Goal: Task Accomplishment & Management: Complete application form

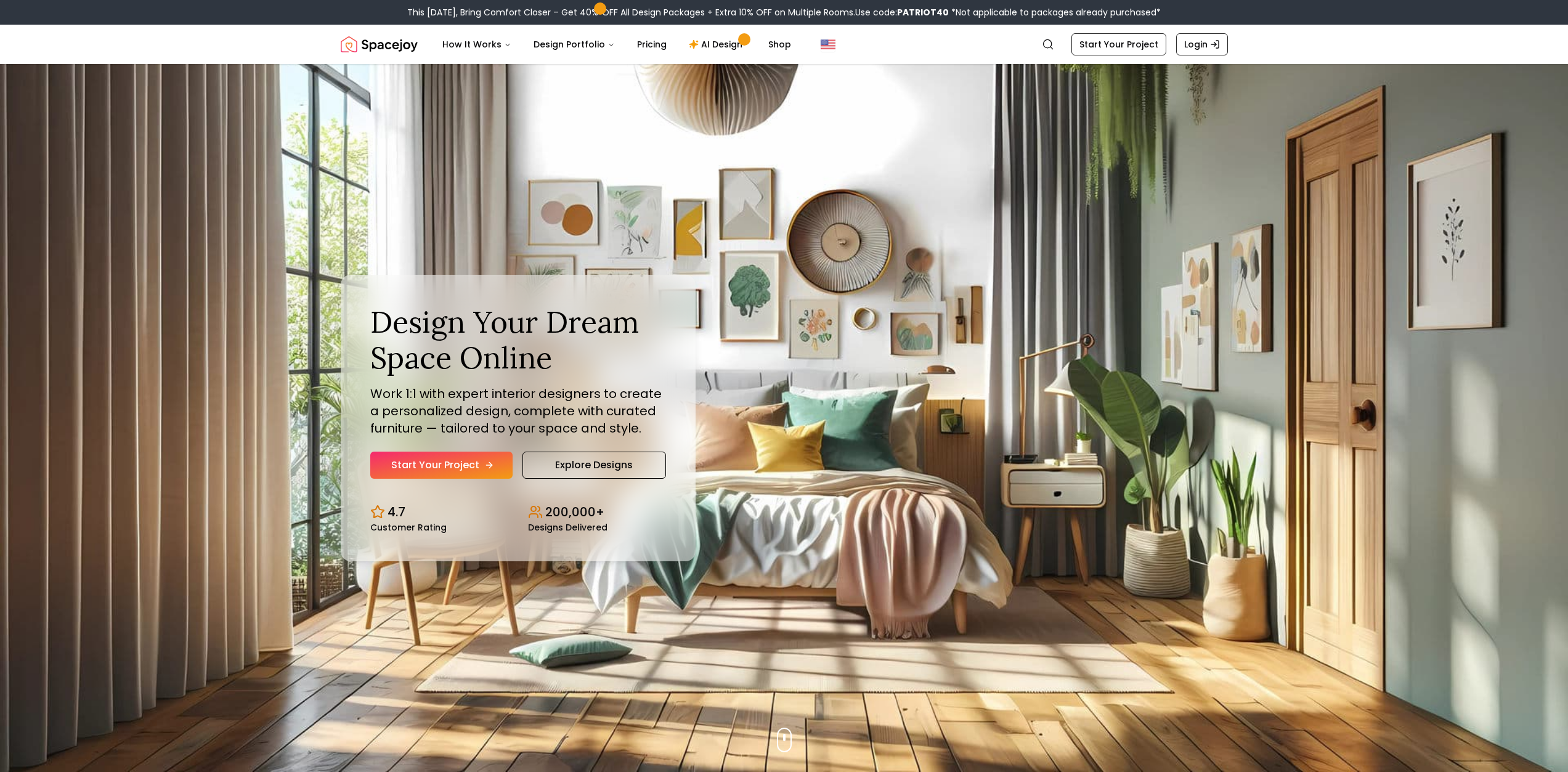
click at [486, 465] on icon "Hero section" at bounding box center [489, 465] width 6 height 0
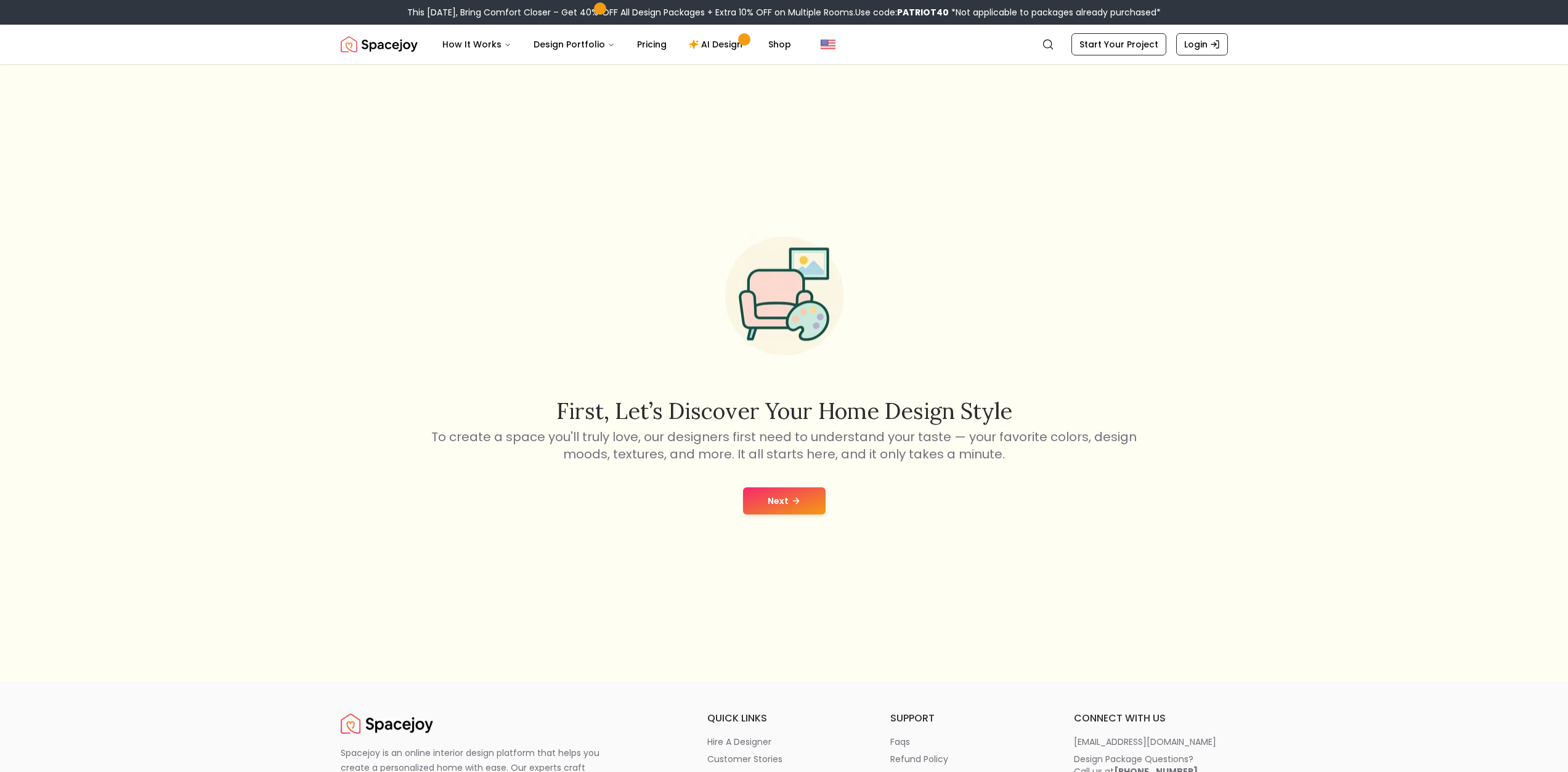
click at [810, 503] on button "Next" at bounding box center [784, 501] width 83 height 27
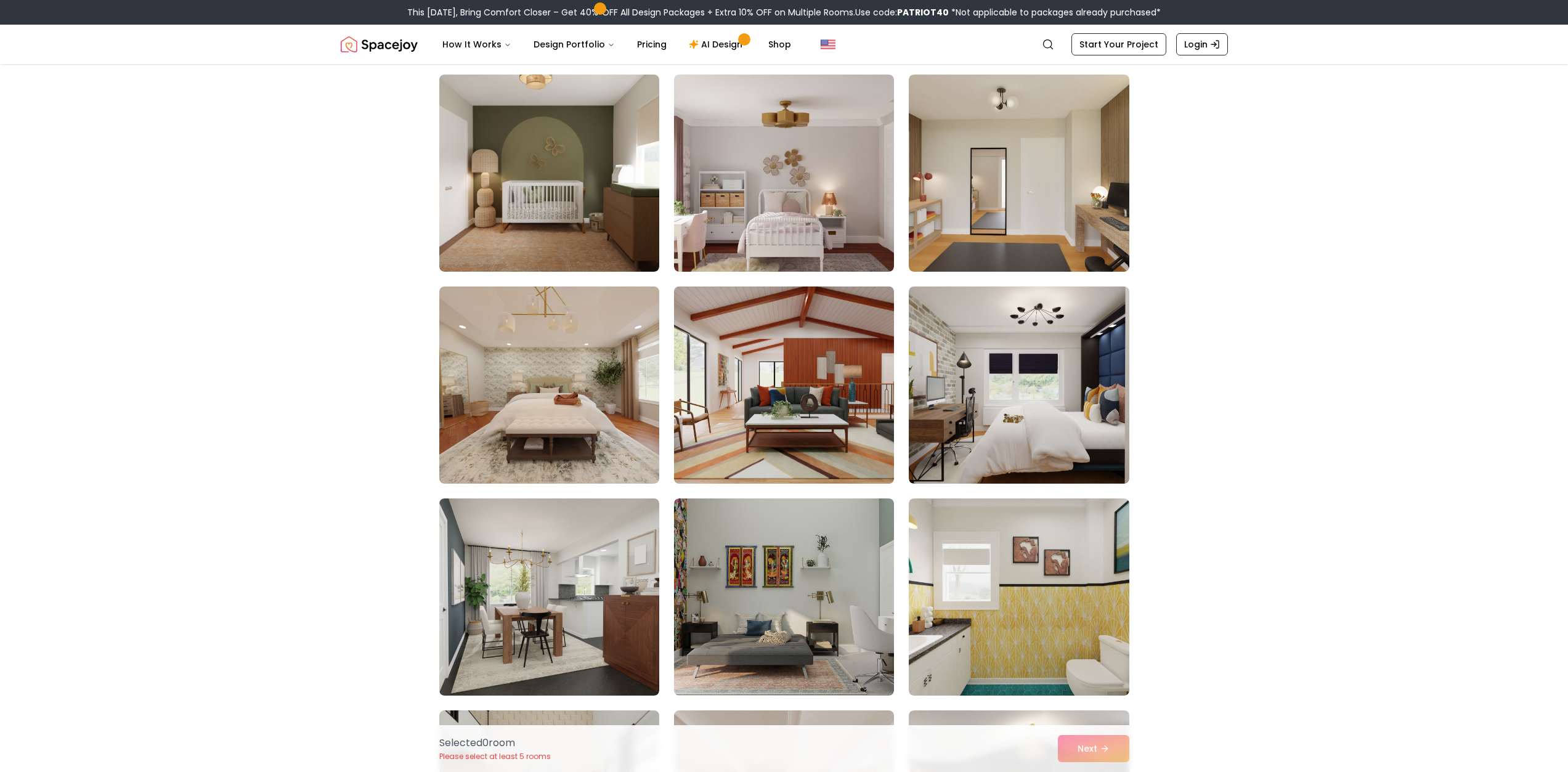
scroll to position [2957, 0]
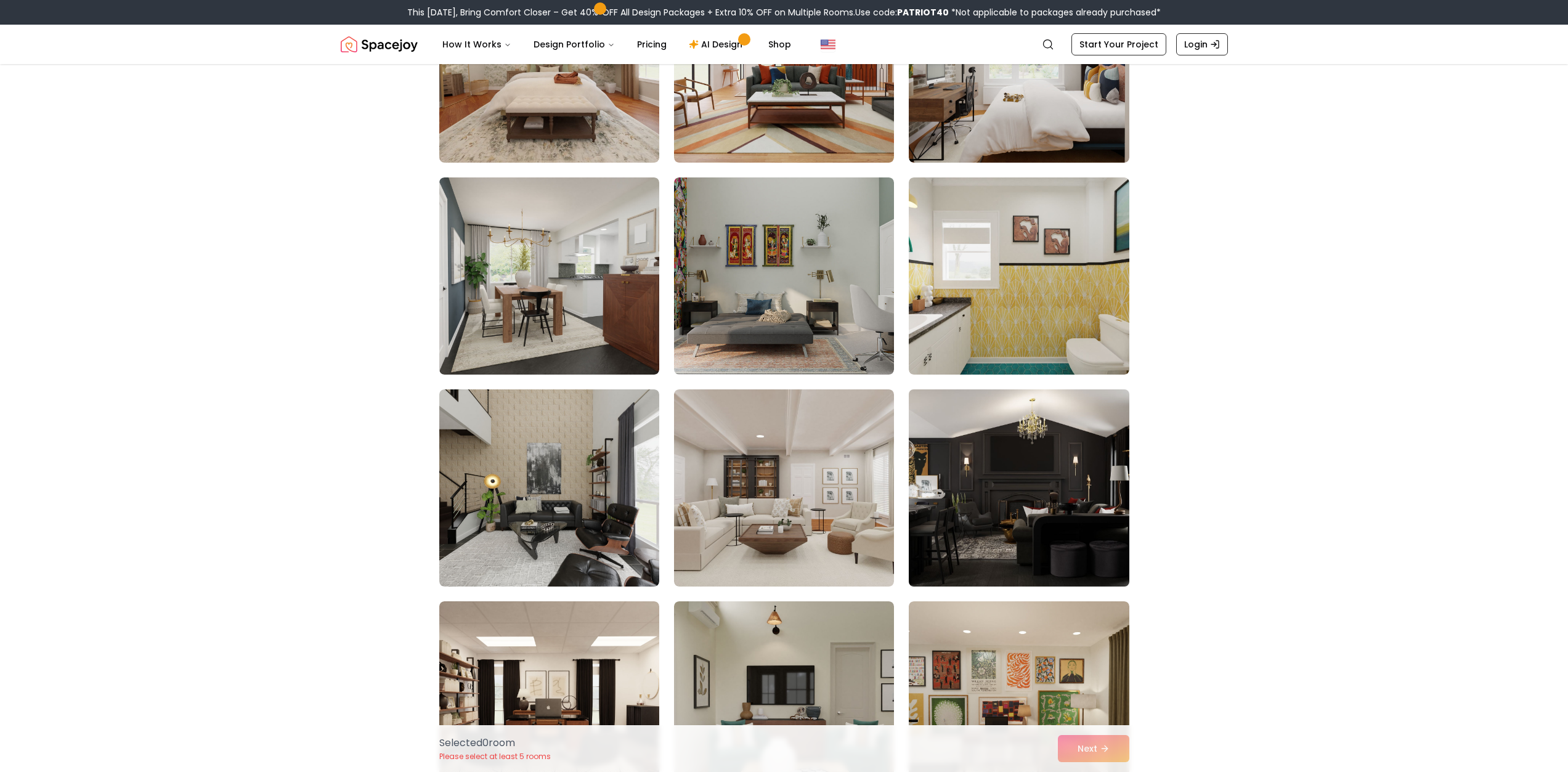
click at [1024, 529] on img at bounding box center [1019, 487] width 231 height 207
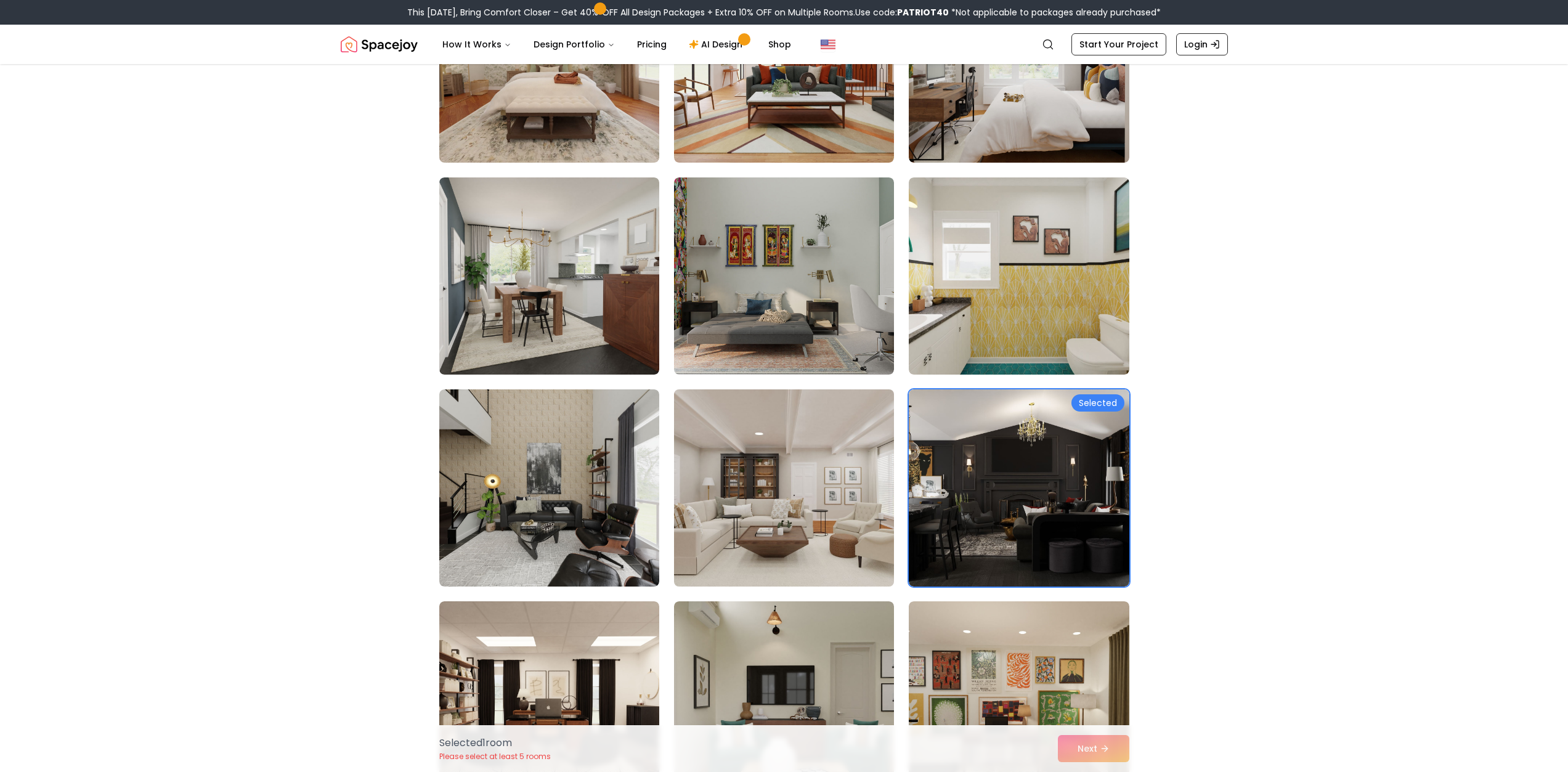
click at [854, 522] on img at bounding box center [784, 487] width 231 height 207
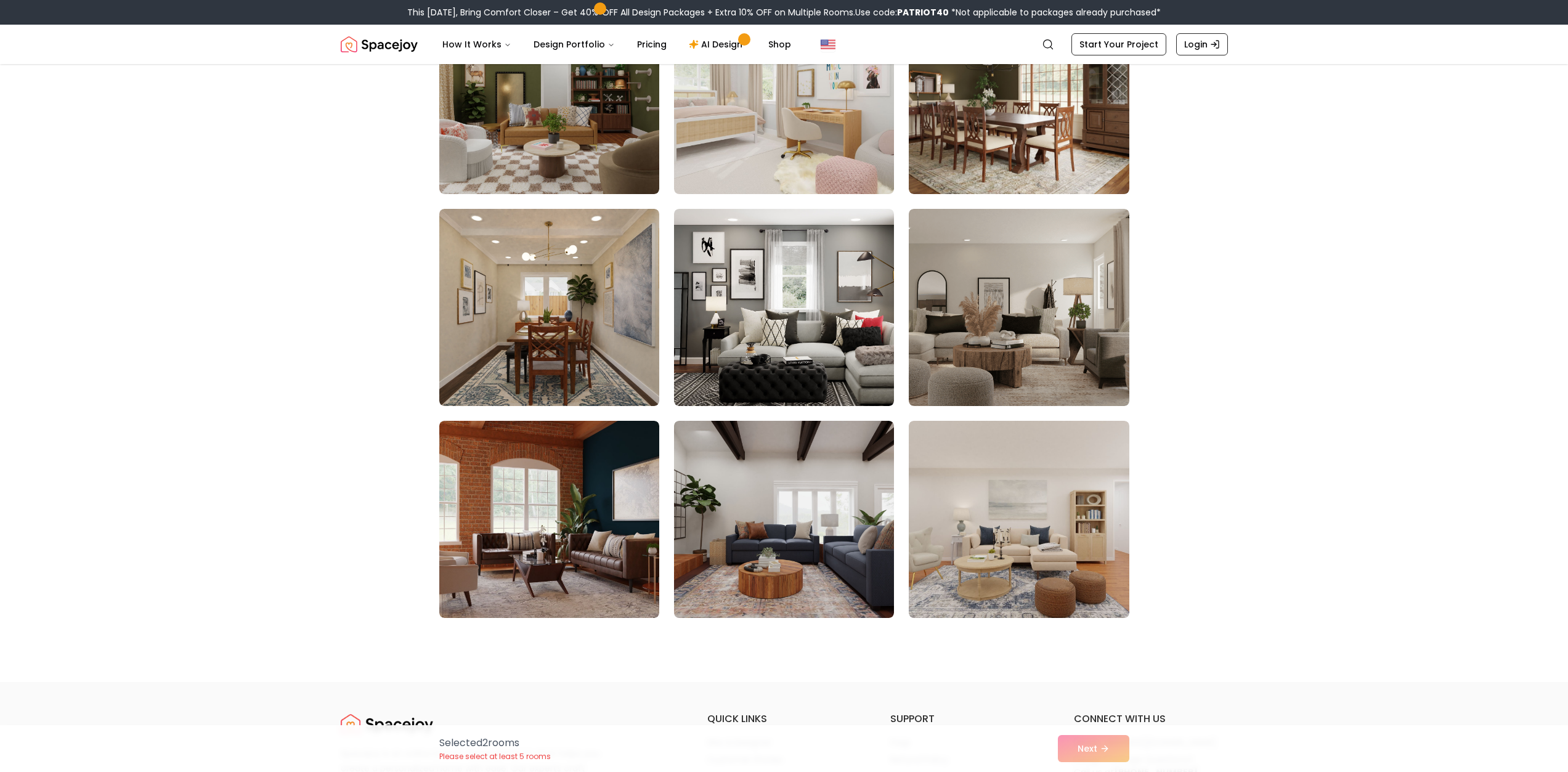
scroll to position [3880, 0]
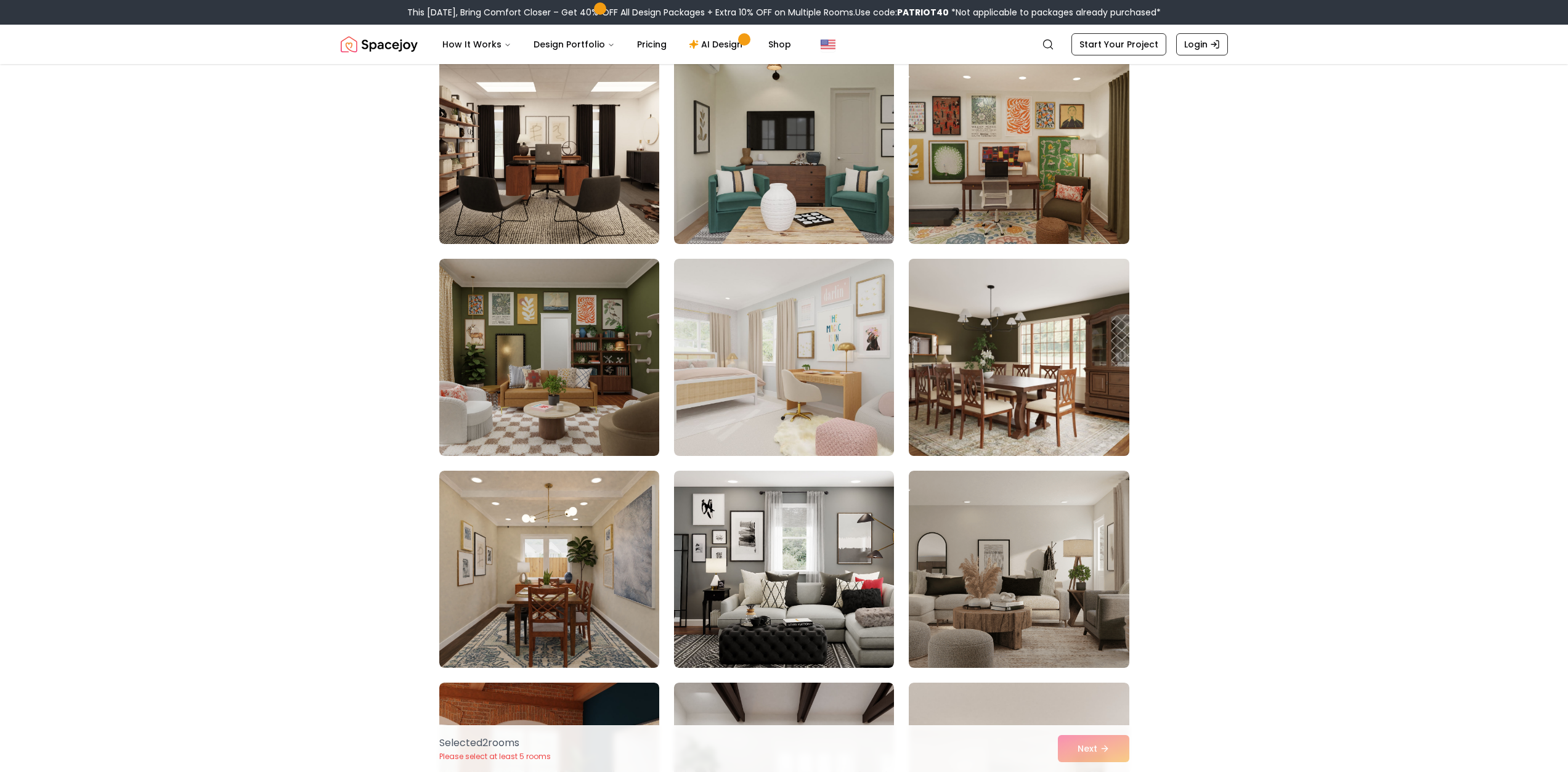
click at [1004, 350] on img at bounding box center [1019, 356] width 231 height 207
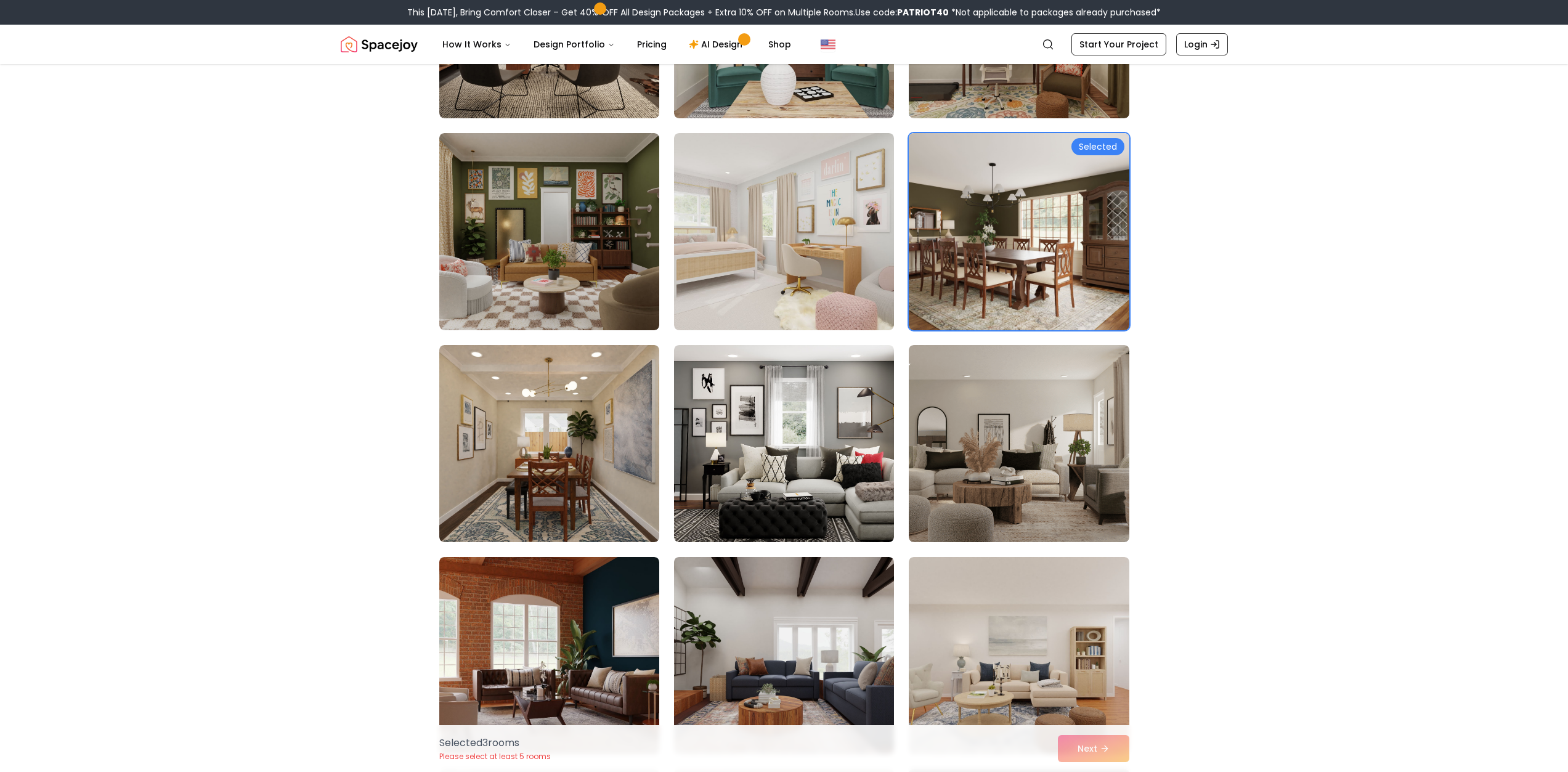
scroll to position [3634, 0]
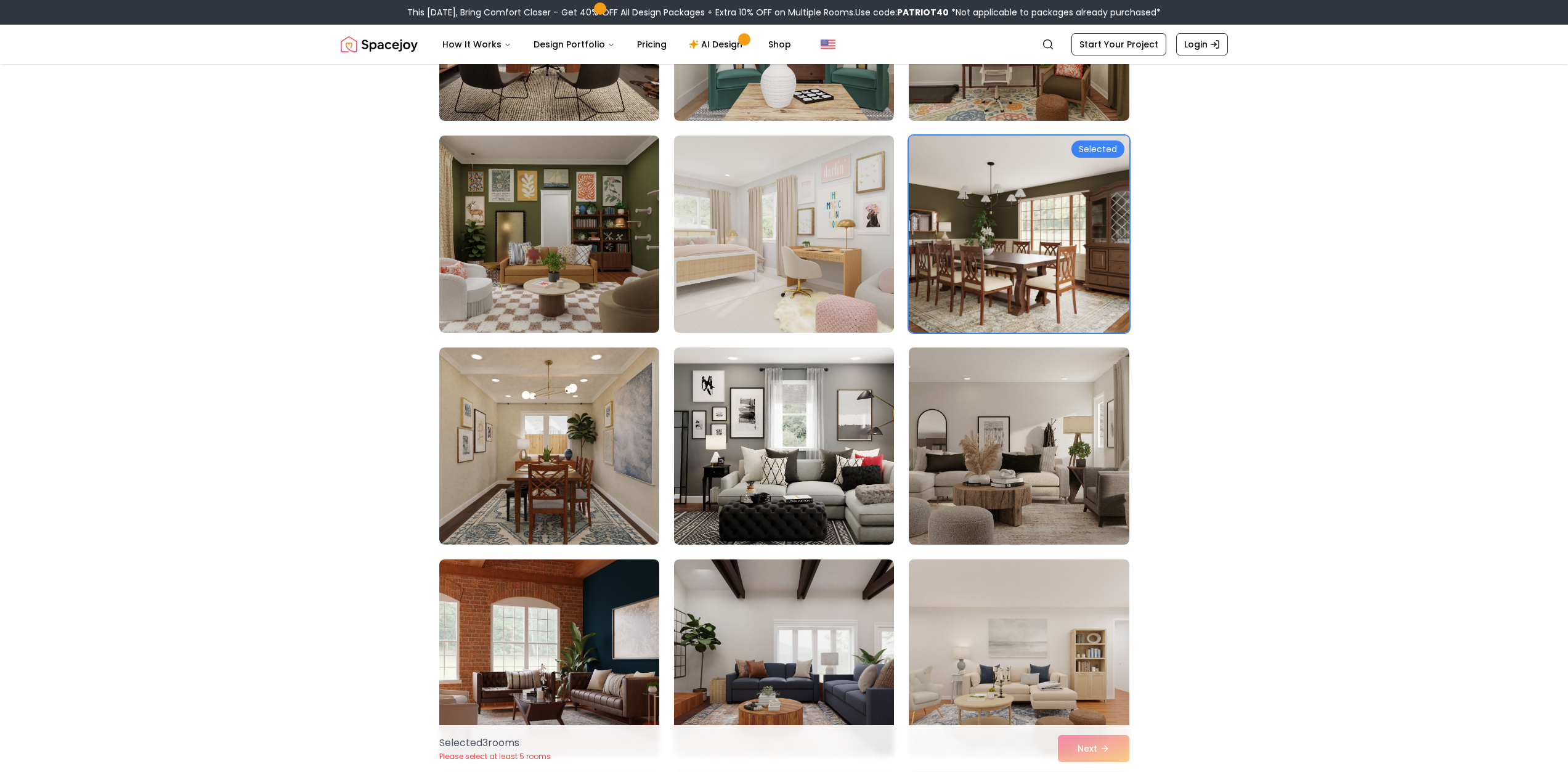
click at [1030, 226] on img at bounding box center [1019, 233] width 231 height 207
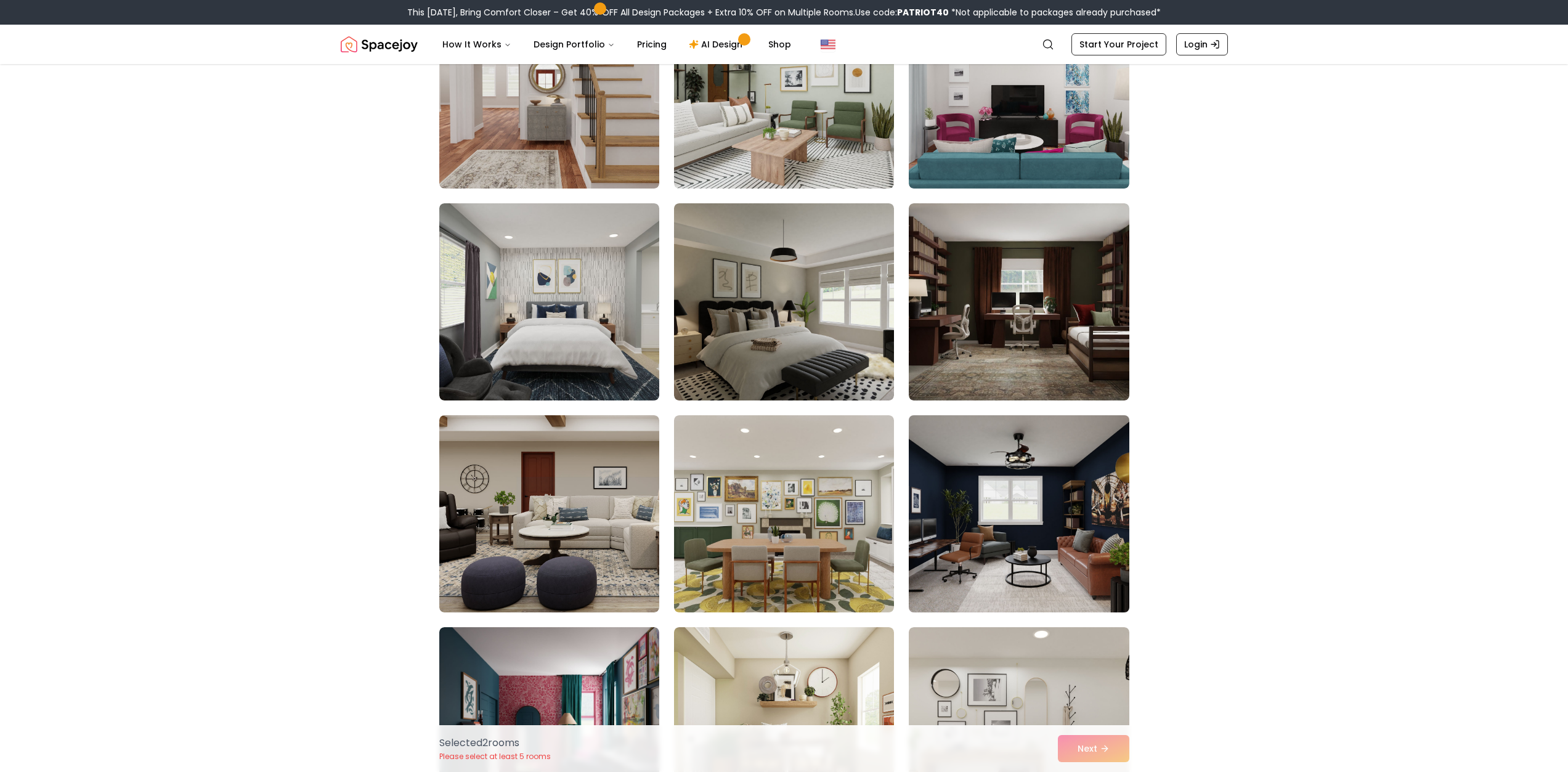
scroll to position [4866, 0]
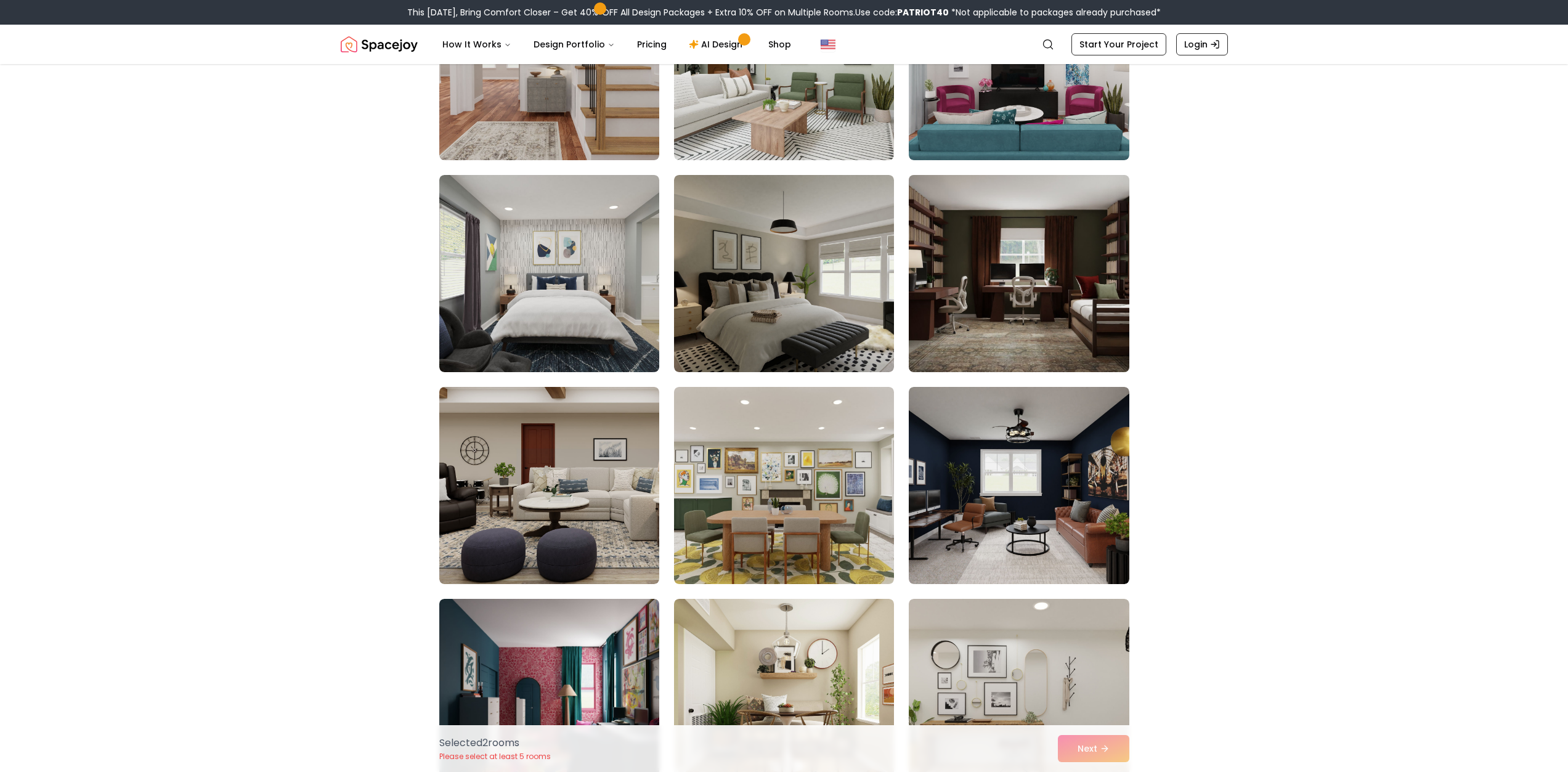
click at [1079, 313] on img at bounding box center [1019, 273] width 231 height 207
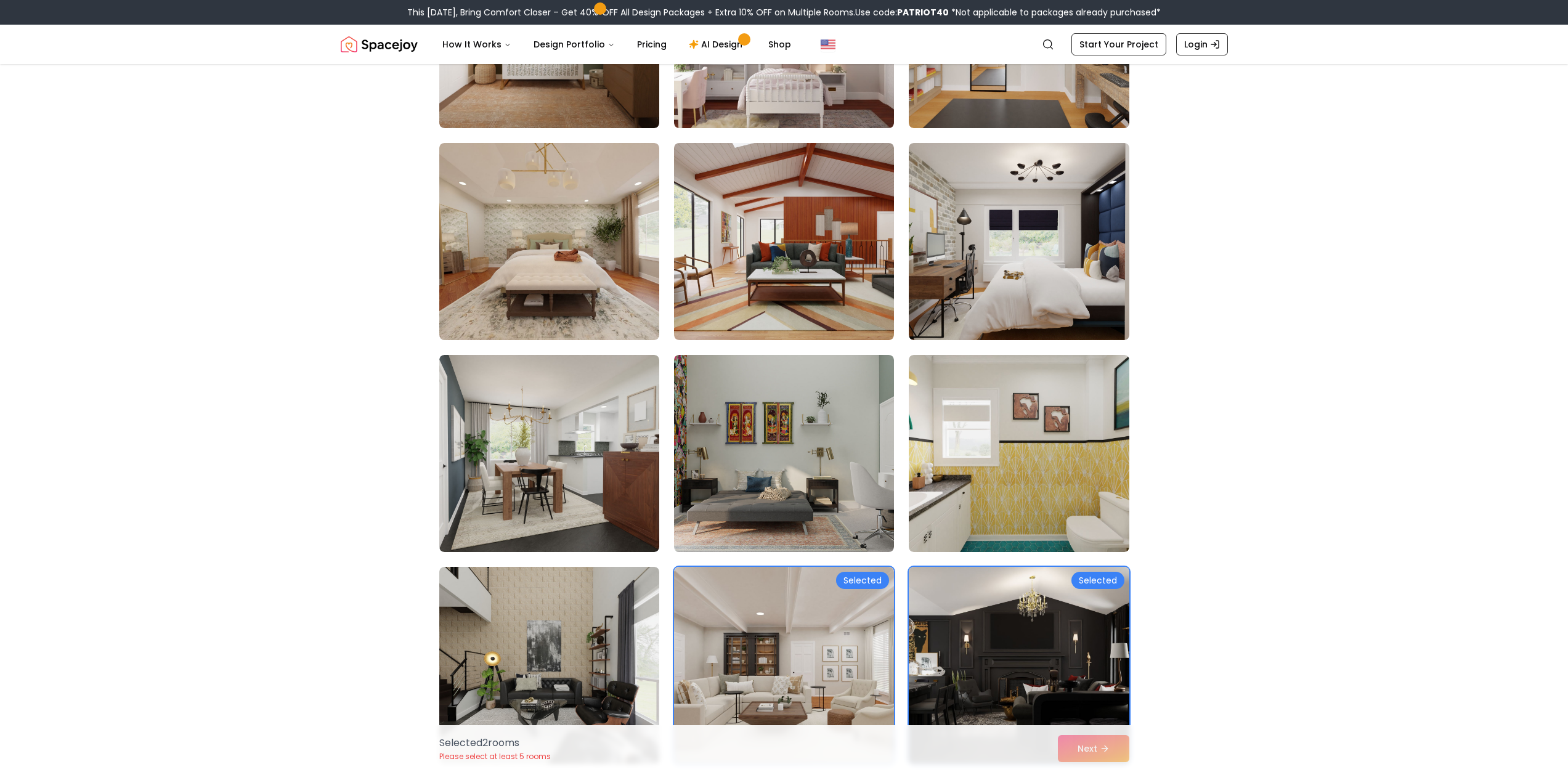
scroll to position [3141, 0]
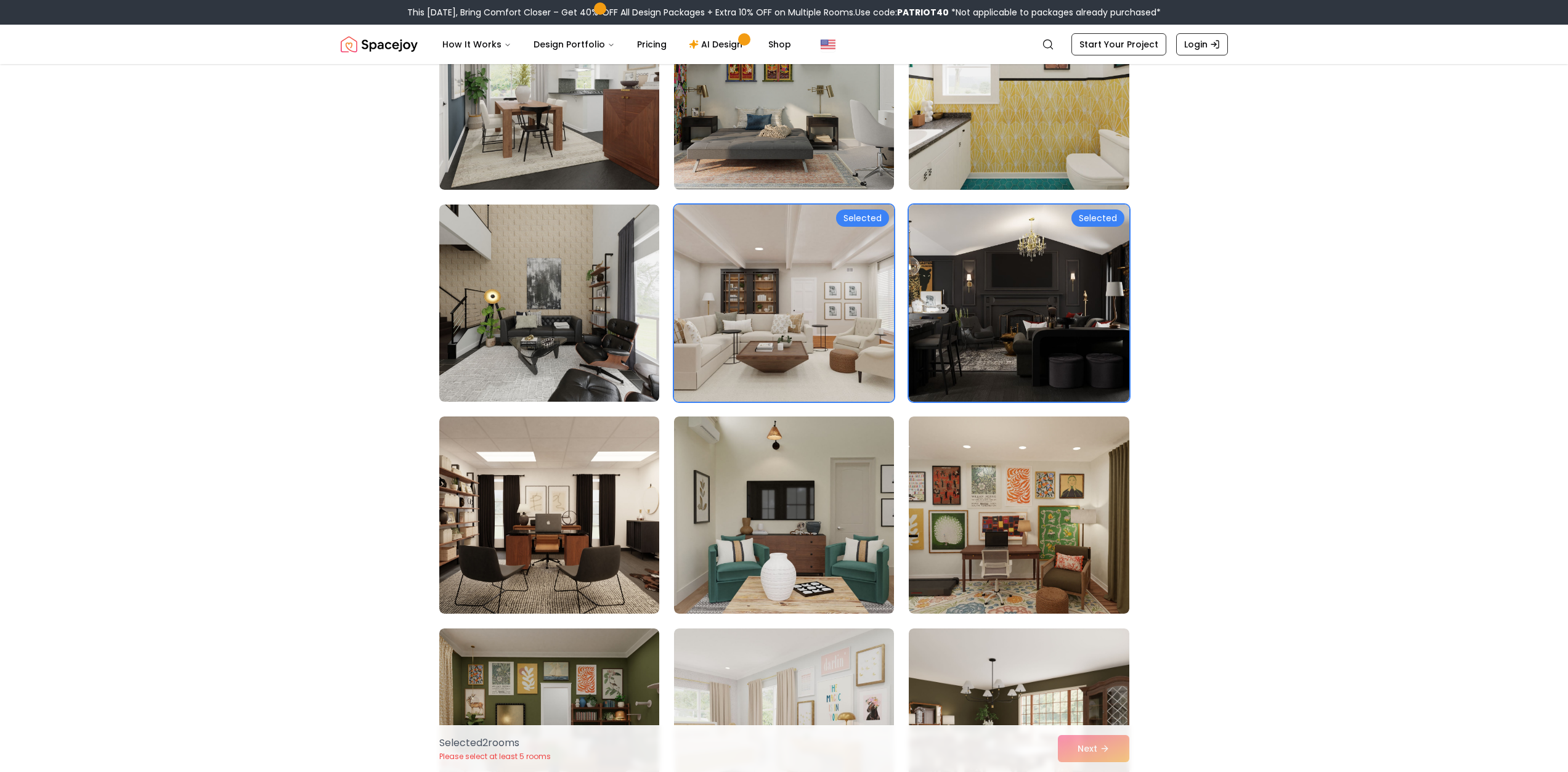
click at [790, 338] on img at bounding box center [784, 303] width 231 height 207
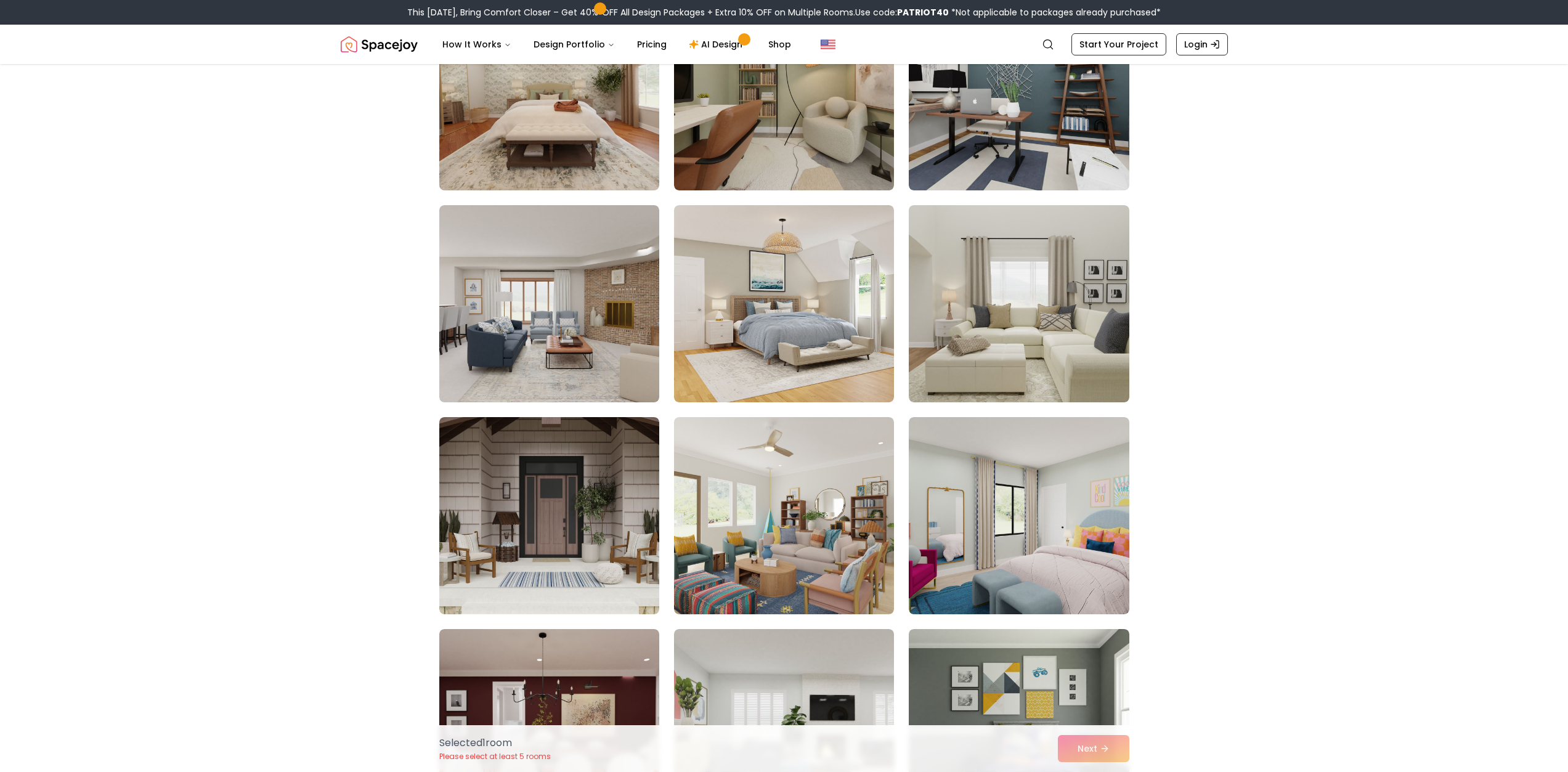
scroll to position [185, 0]
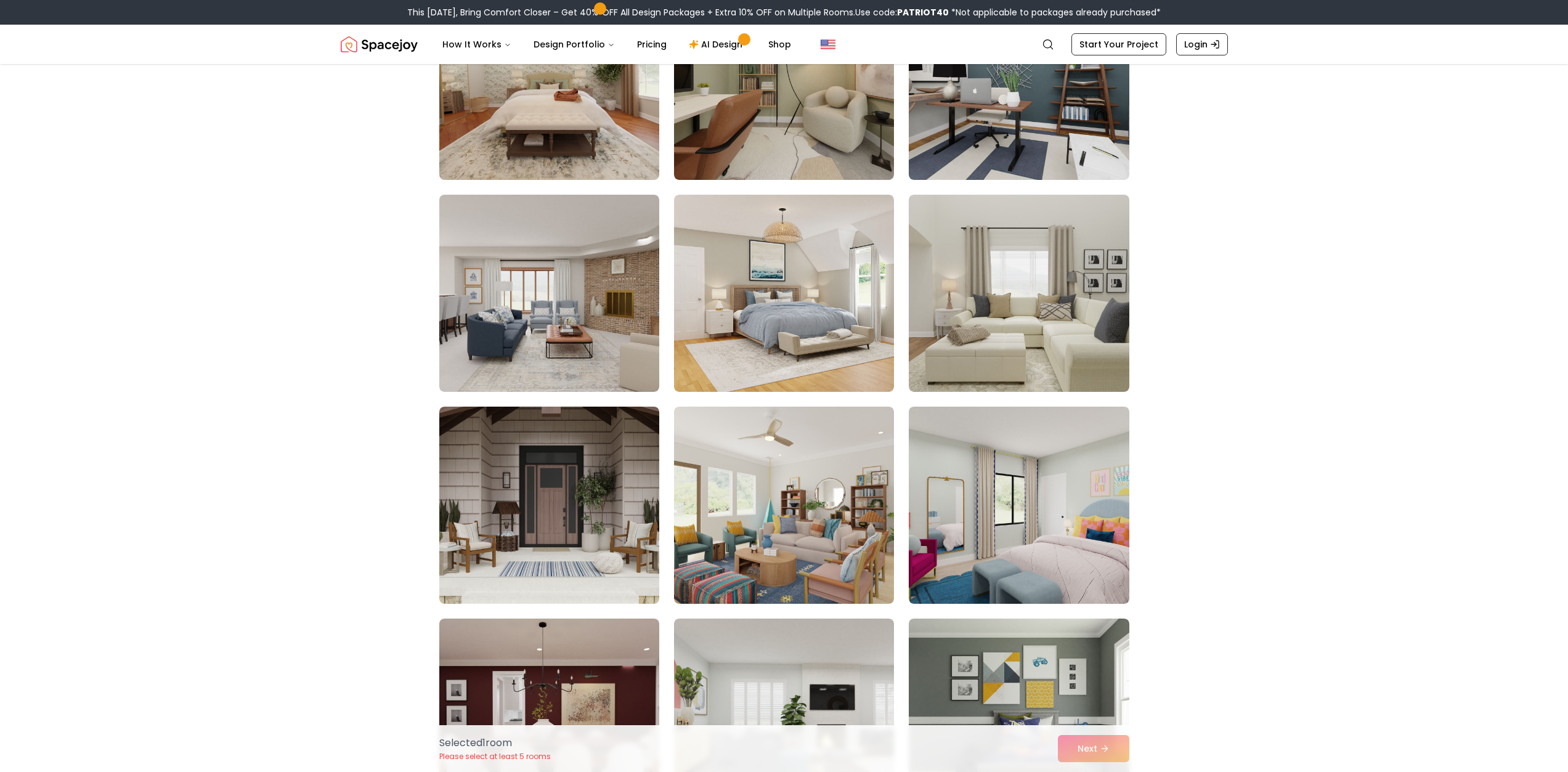
click at [1098, 750] on div "Selected 1 room Please select at least 5 rooms Next" at bounding box center [784, 749] width 710 height 47
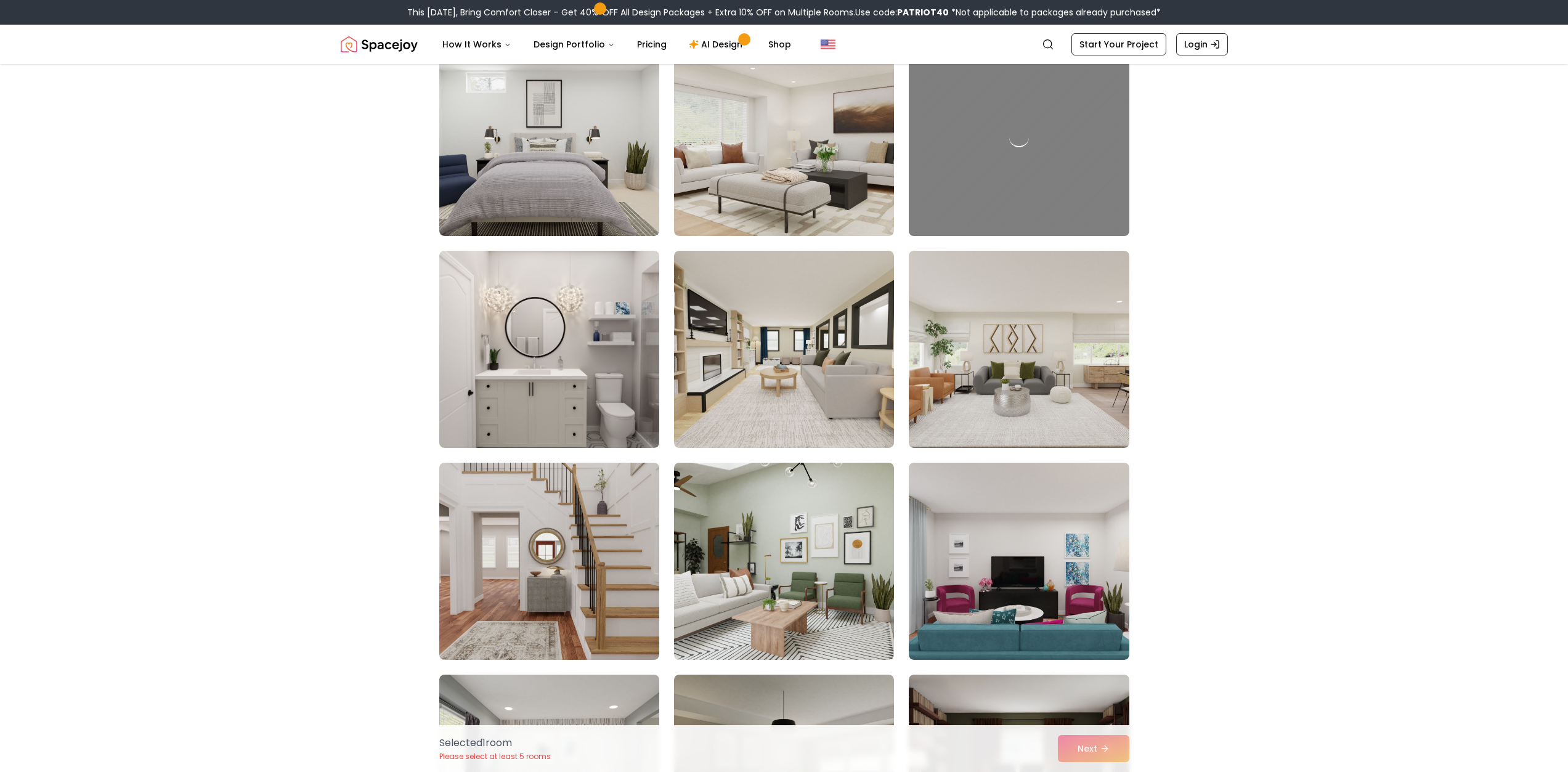
scroll to position [5200, 0]
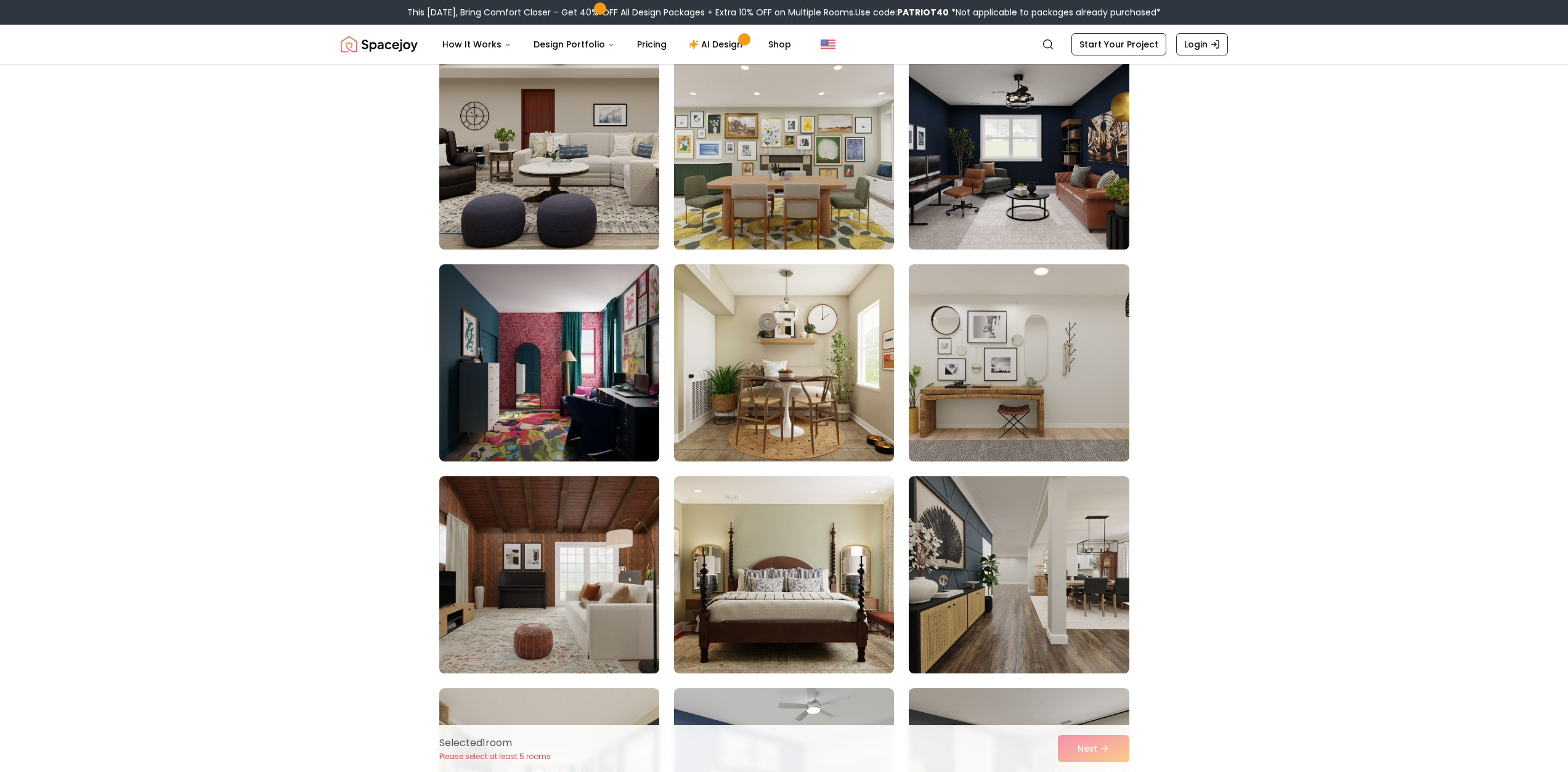
click at [564, 547] on img at bounding box center [550, 574] width 231 height 207
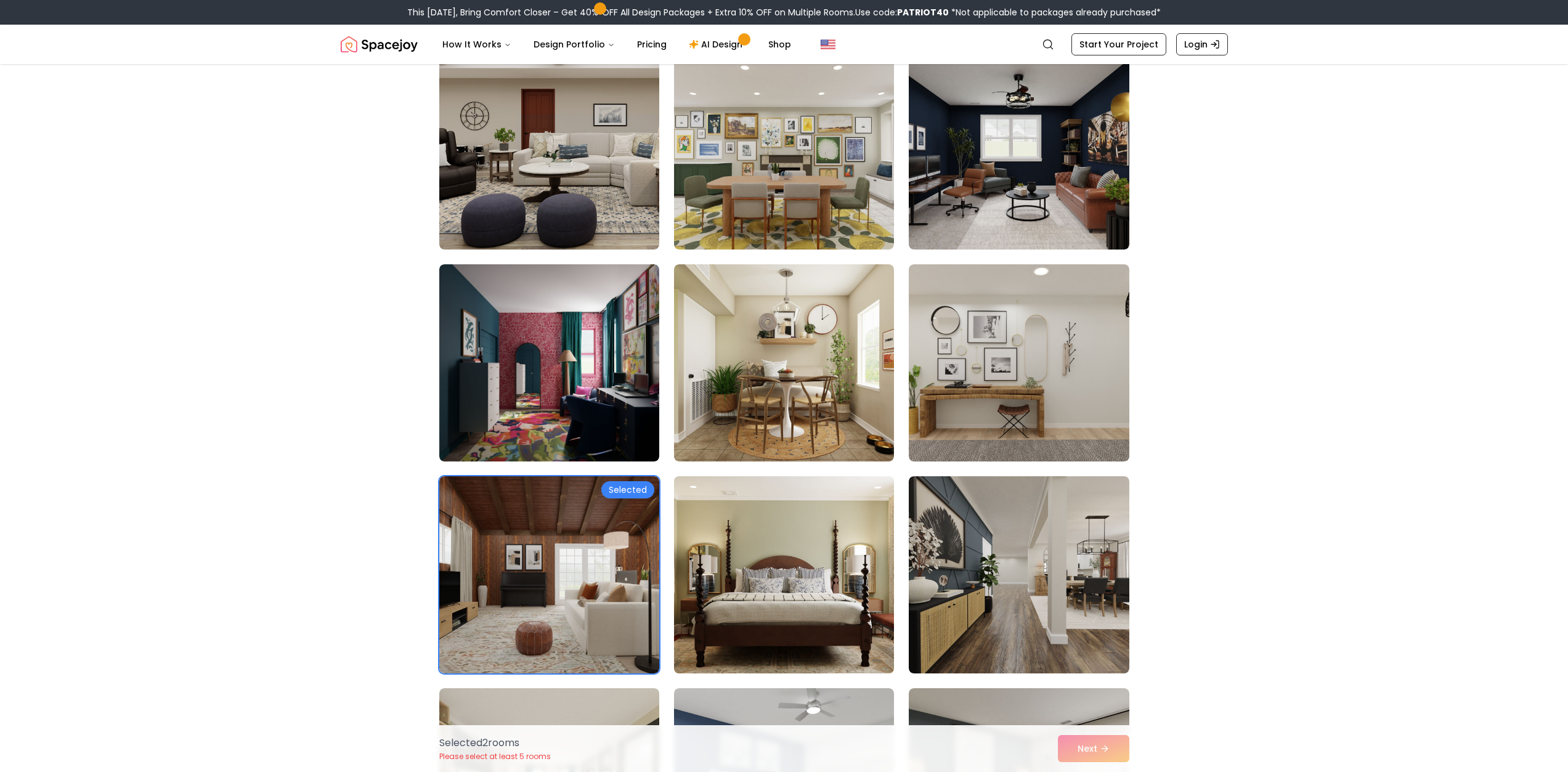
click at [729, 602] on img at bounding box center [784, 574] width 231 height 207
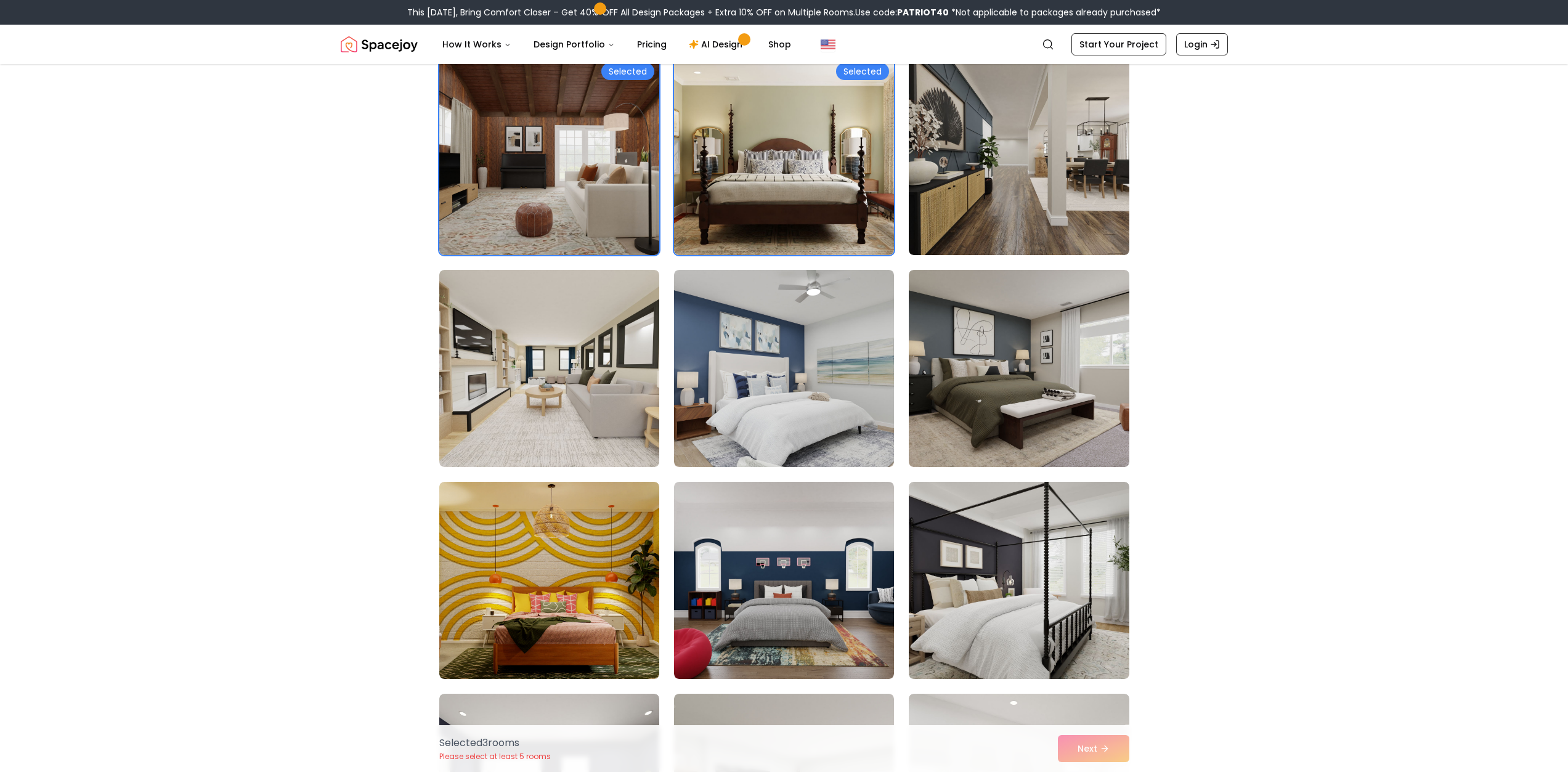
scroll to position [5631, 0]
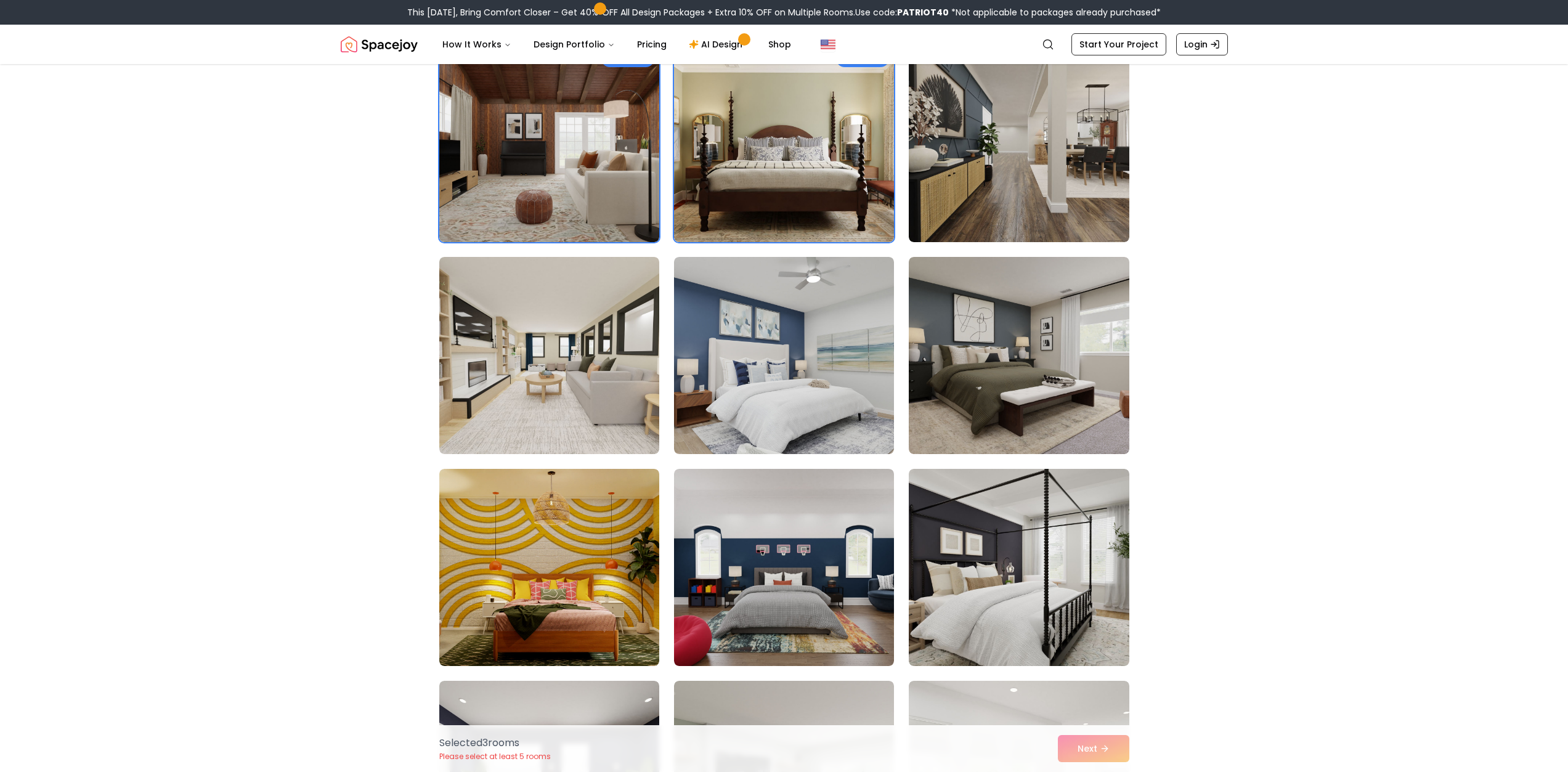
drag, startPoint x: 1566, startPoint y: 552, endPoint x: 1574, endPoint y: 650, distance: 98.3
drag, startPoint x: 1577, startPoint y: 576, endPoint x: 1432, endPoint y: 228, distance: 377.0
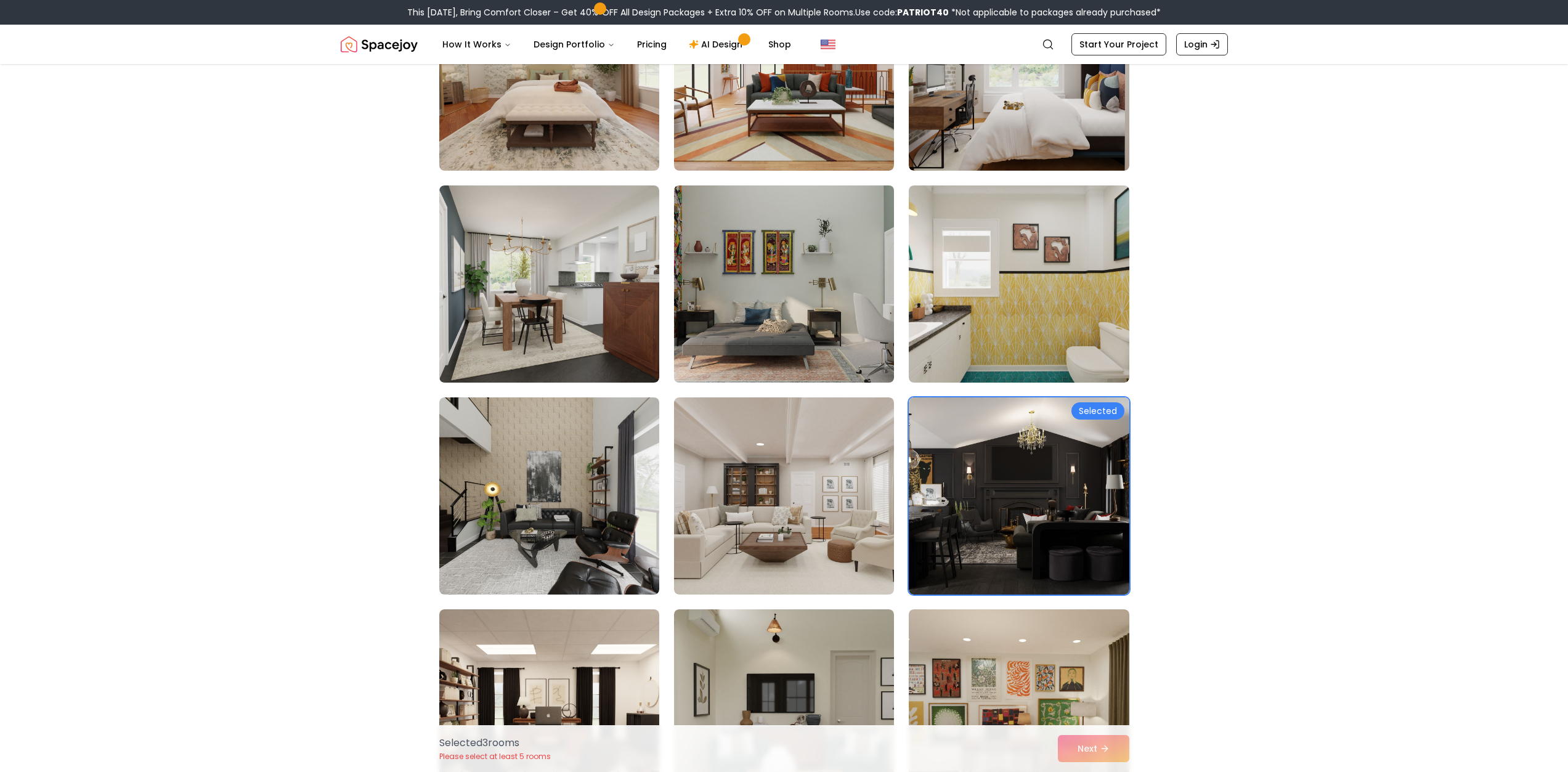
scroll to position [3012, 0]
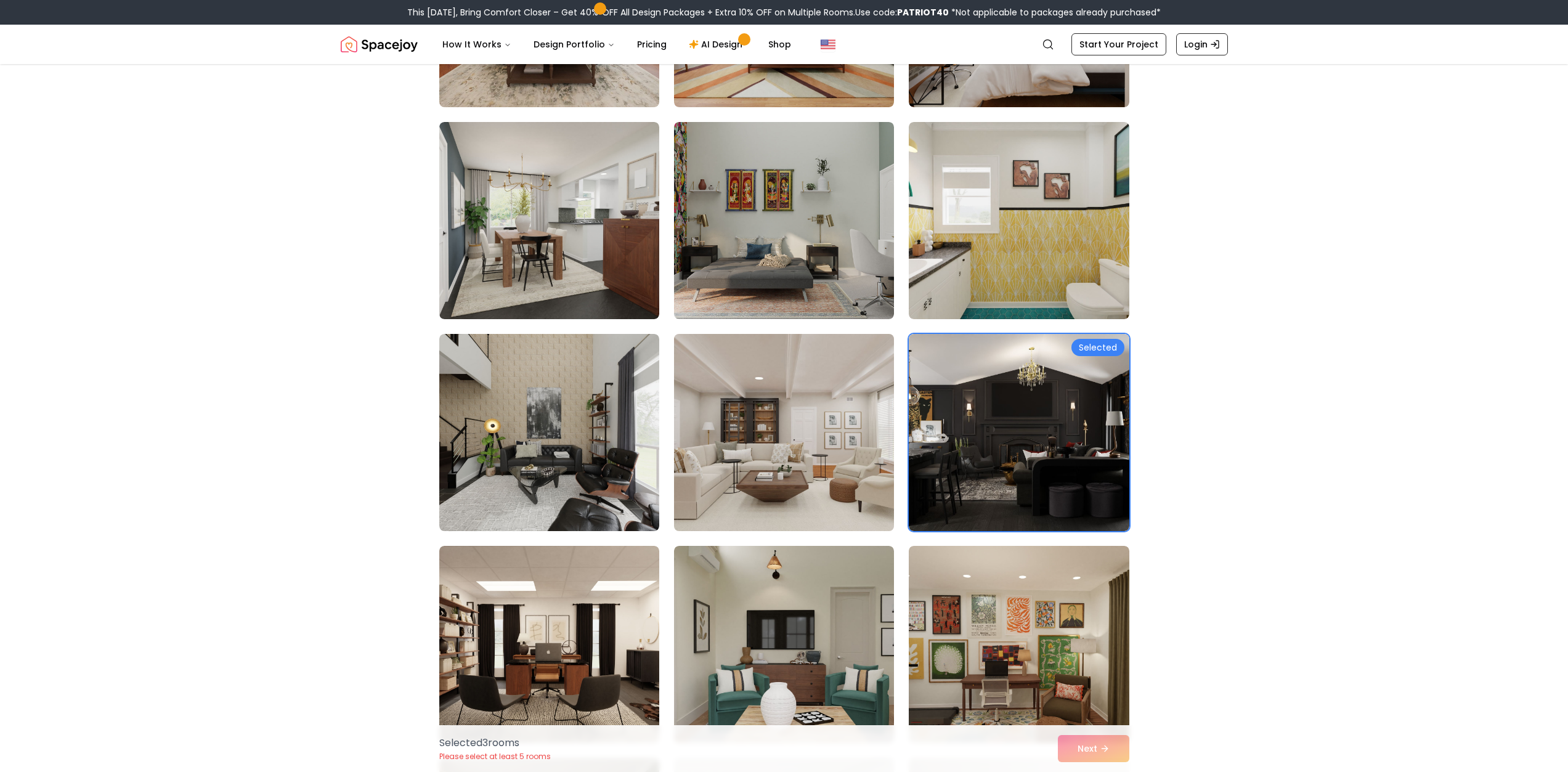
click at [833, 452] on img at bounding box center [784, 432] width 231 height 207
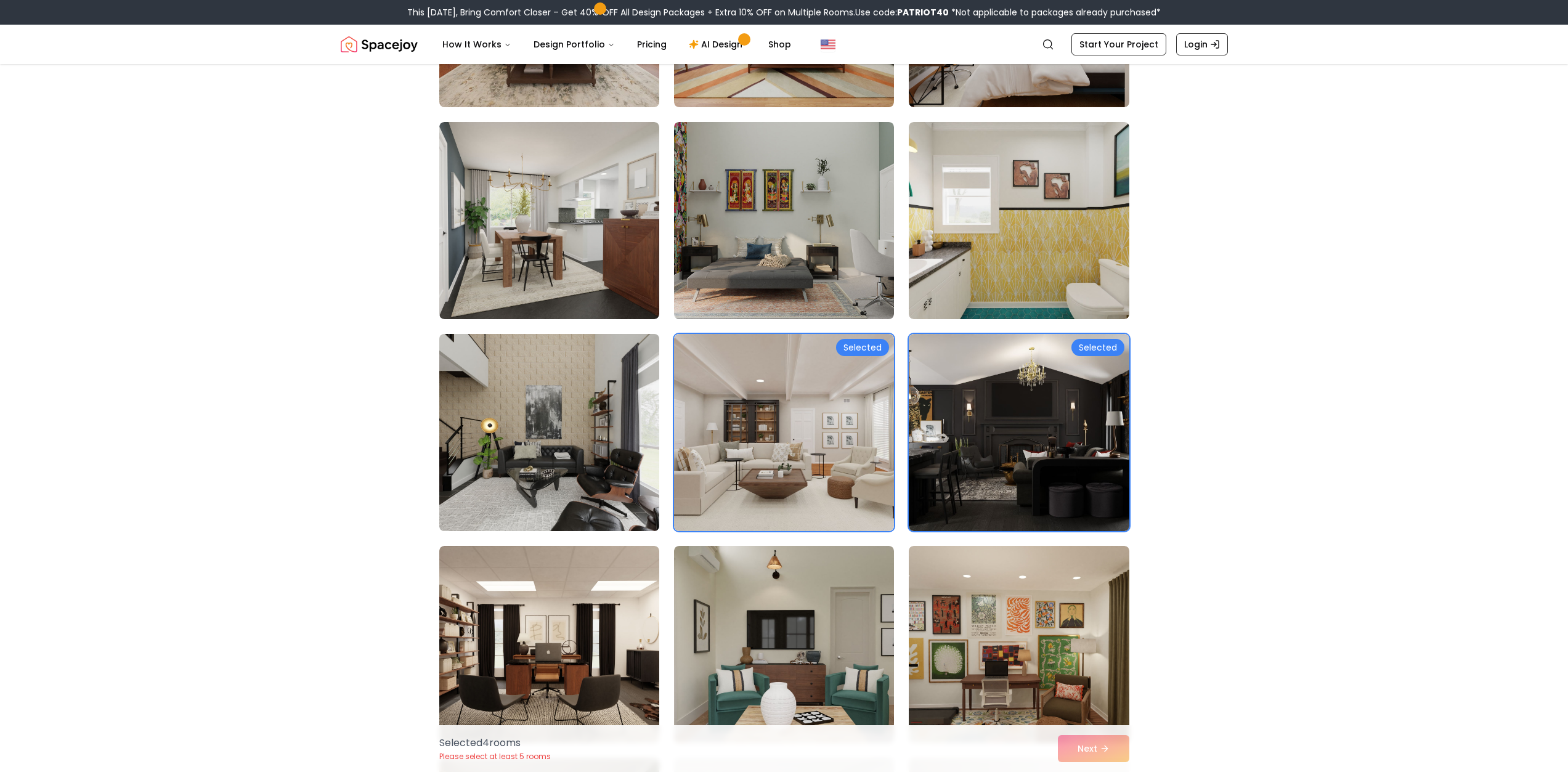
click at [568, 444] on img at bounding box center [550, 432] width 231 height 207
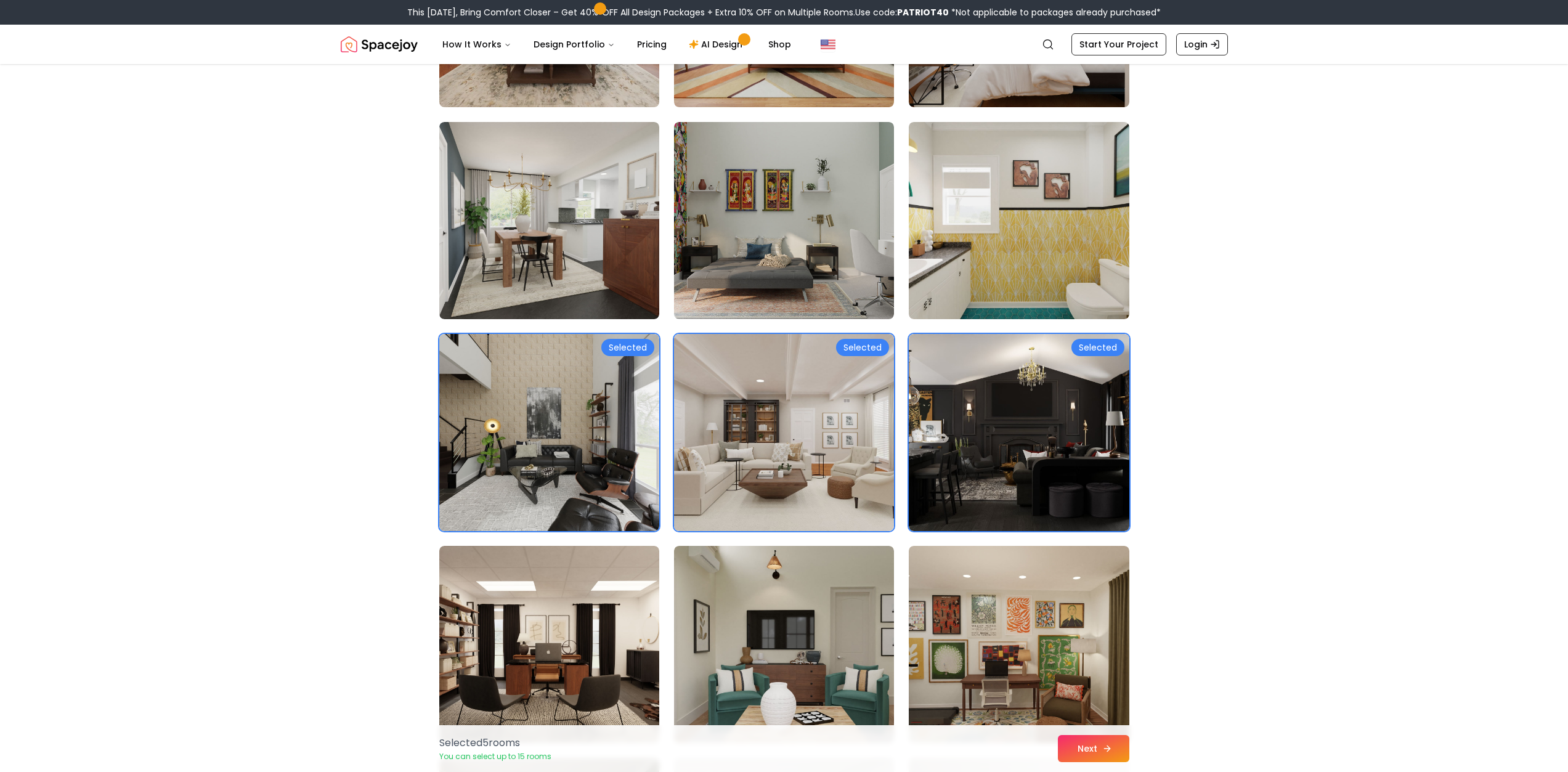
click at [1098, 737] on button "Next" at bounding box center [1094, 749] width 72 height 27
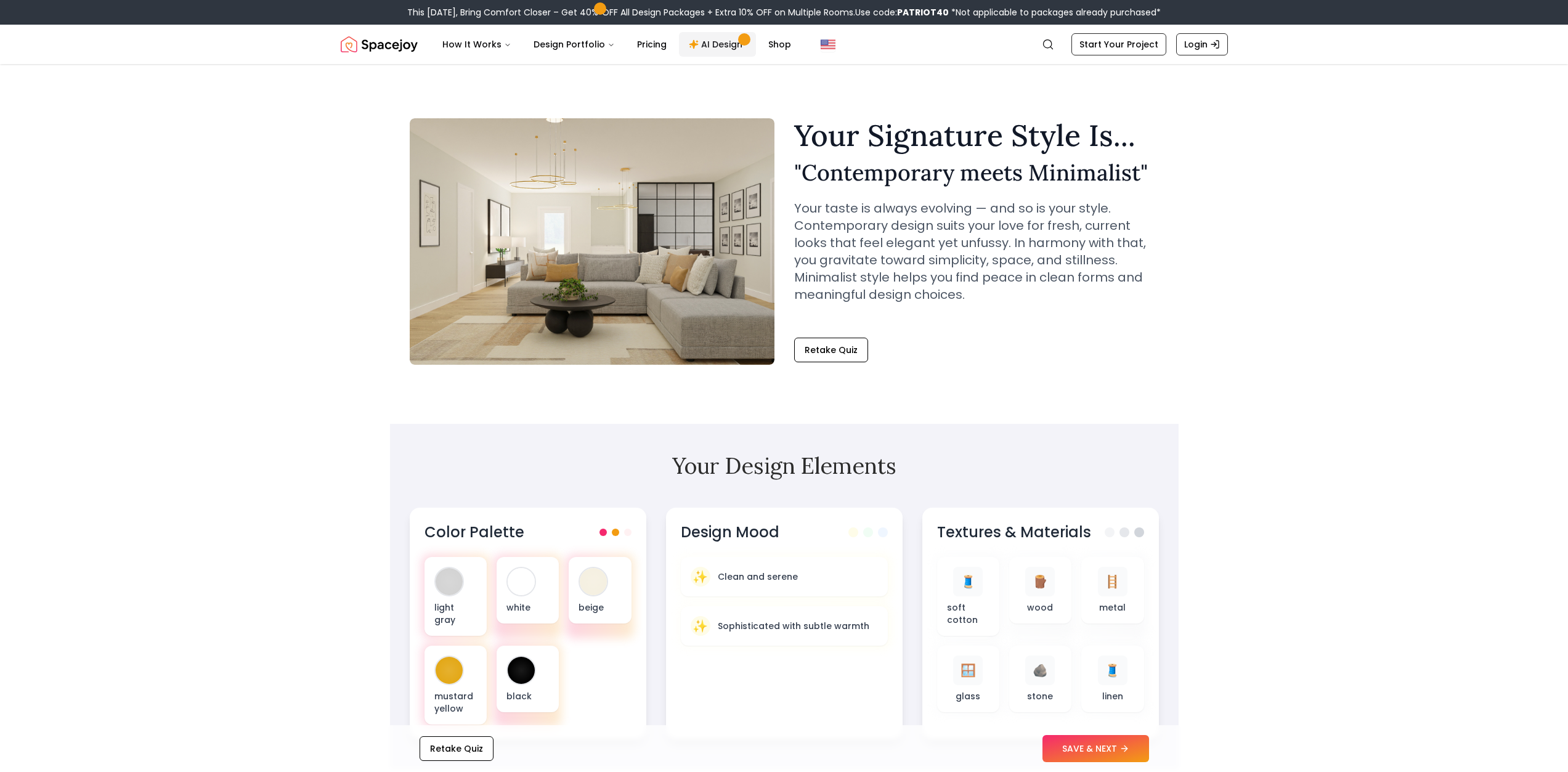
click at [699, 47] on link "AI Design" at bounding box center [717, 44] width 77 height 24
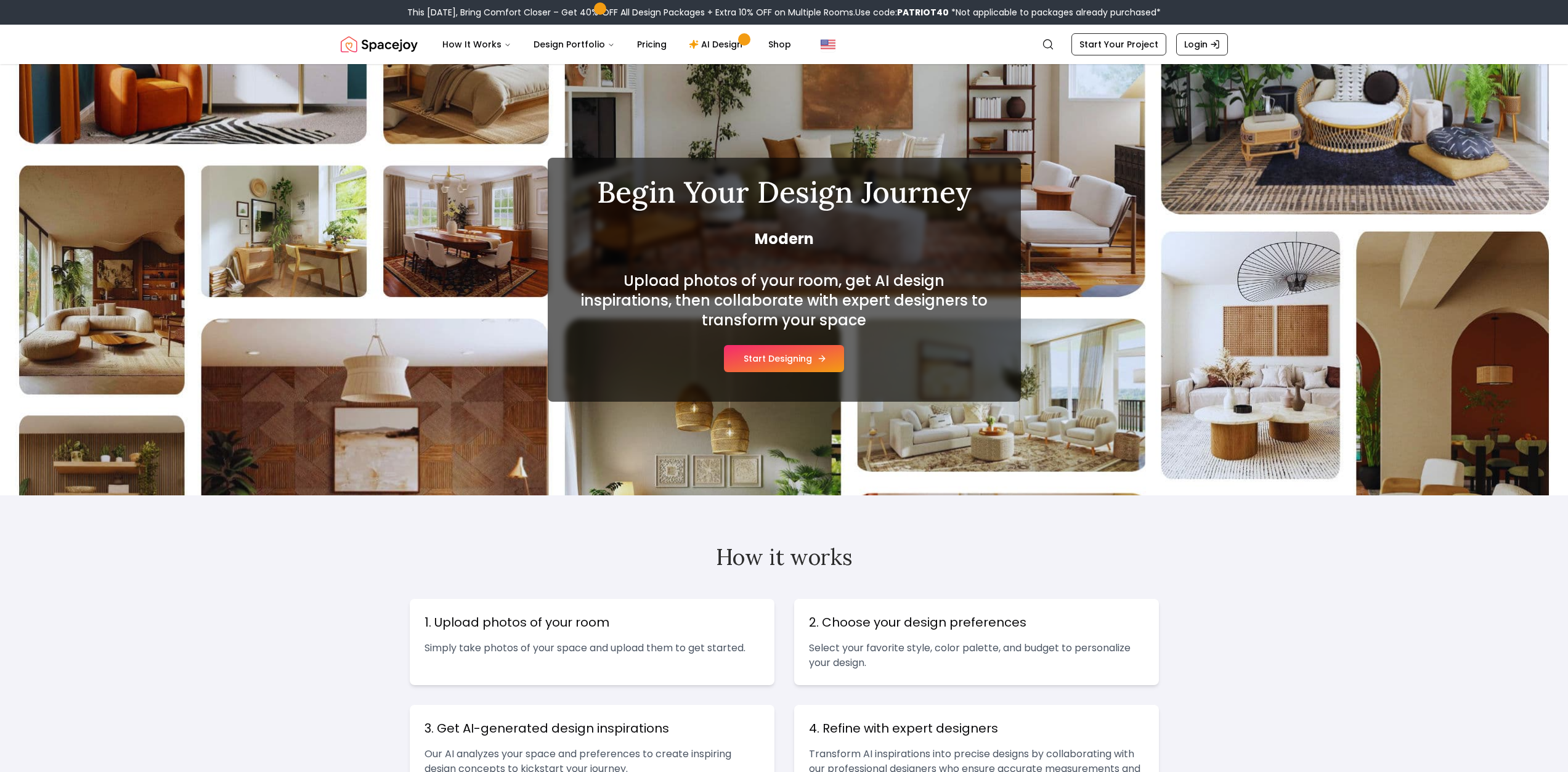
click at [802, 356] on button "Start Designing" at bounding box center [784, 358] width 120 height 27
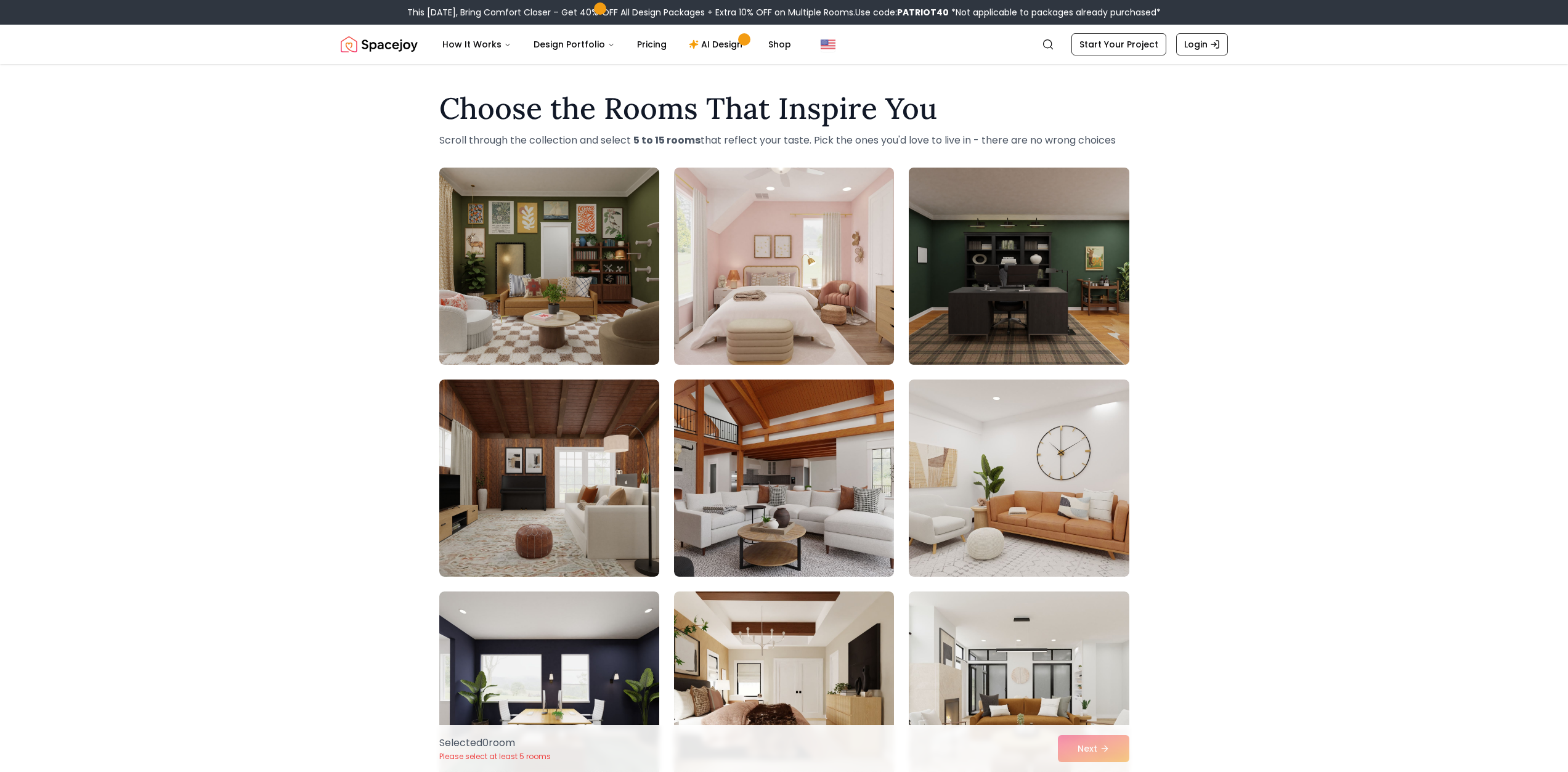
click at [1050, 292] on img at bounding box center [1019, 265] width 231 height 207
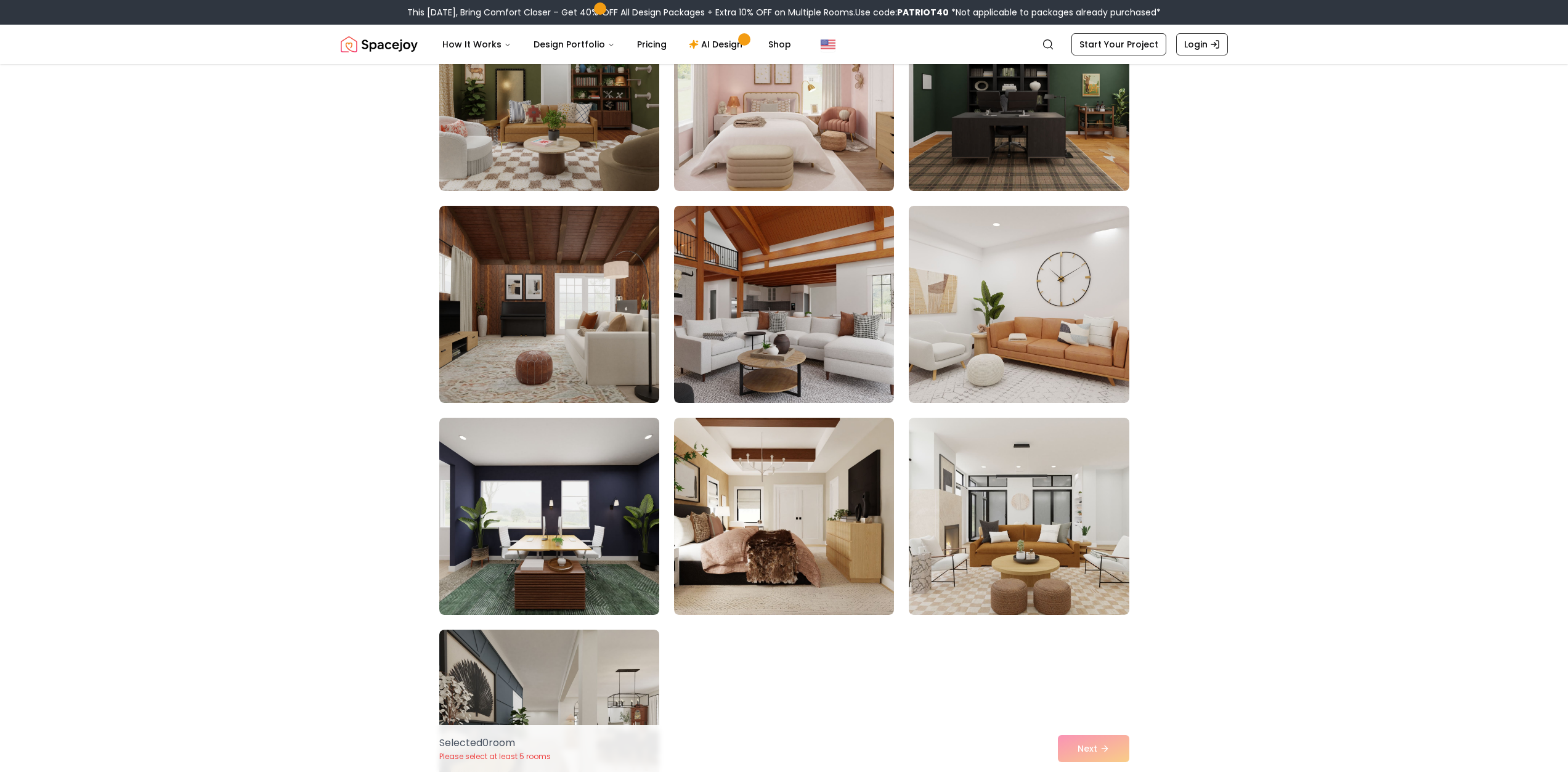
scroll to position [431, 0]
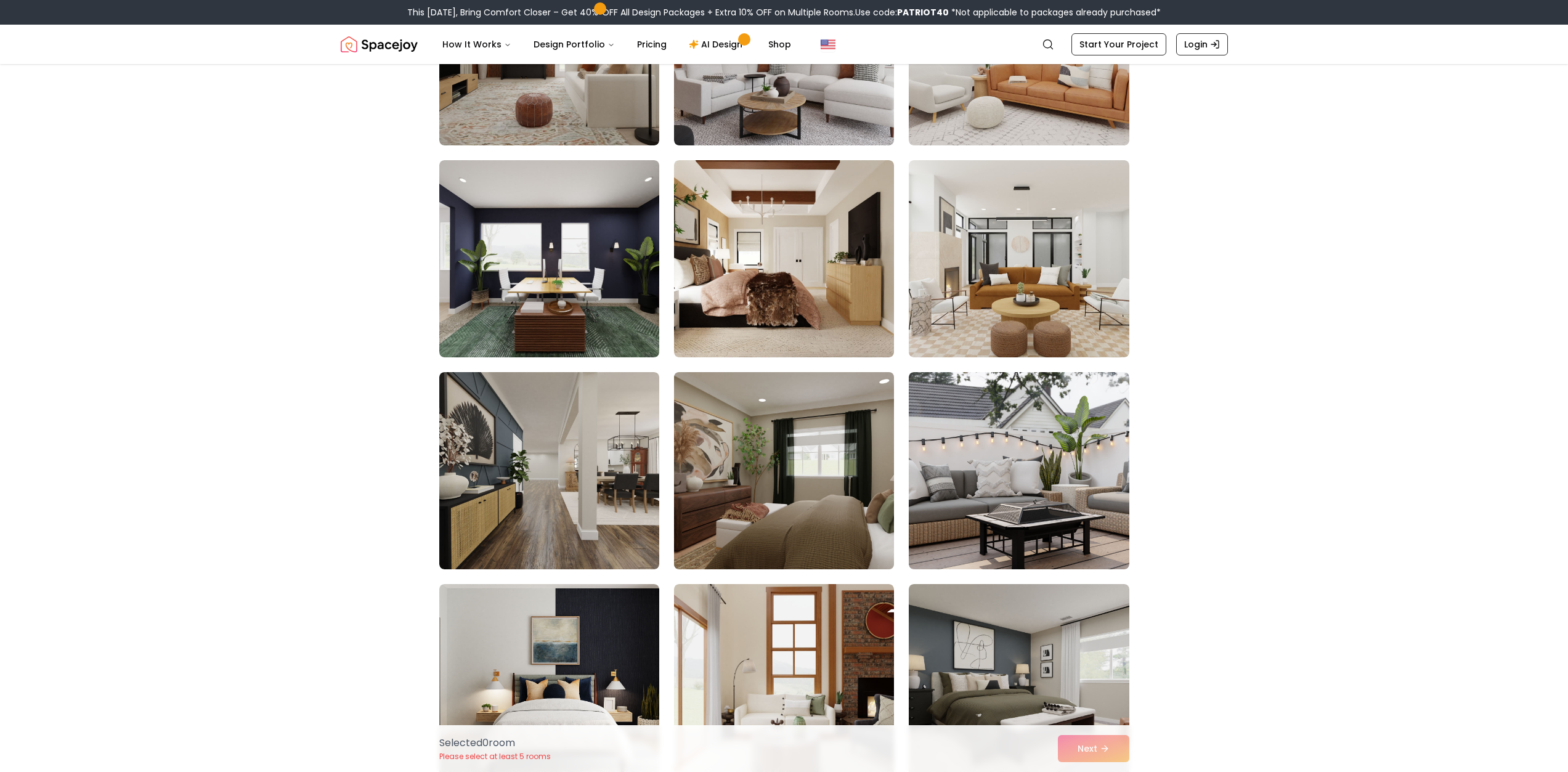
click at [818, 483] on img at bounding box center [784, 470] width 231 height 207
click at [828, 434] on img at bounding box center [784, 470] width 231 height 207
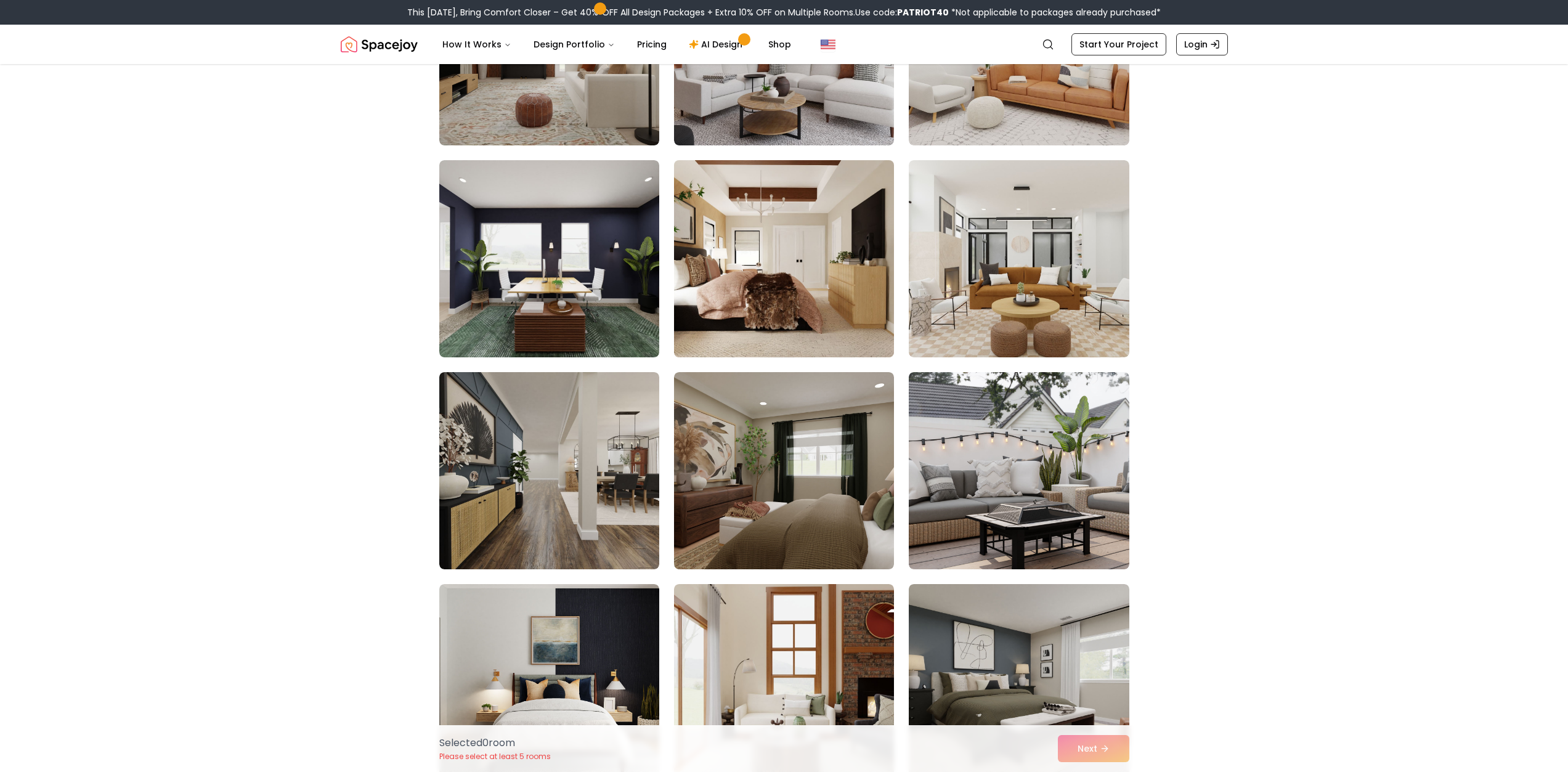
click at [798, 251] on img at bounding box center [784, 258] width 231 height 207
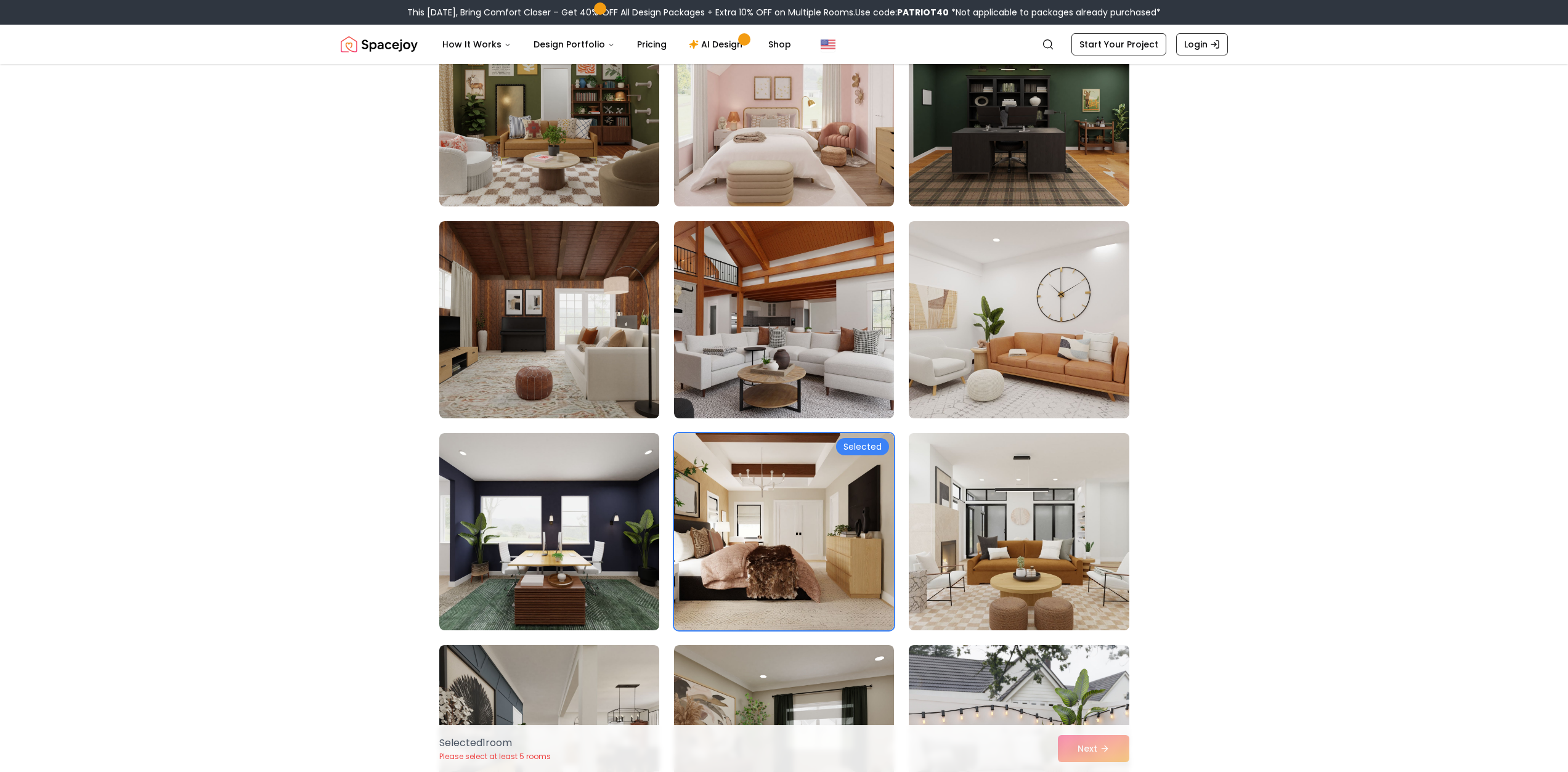
scroll to position [492, 0]
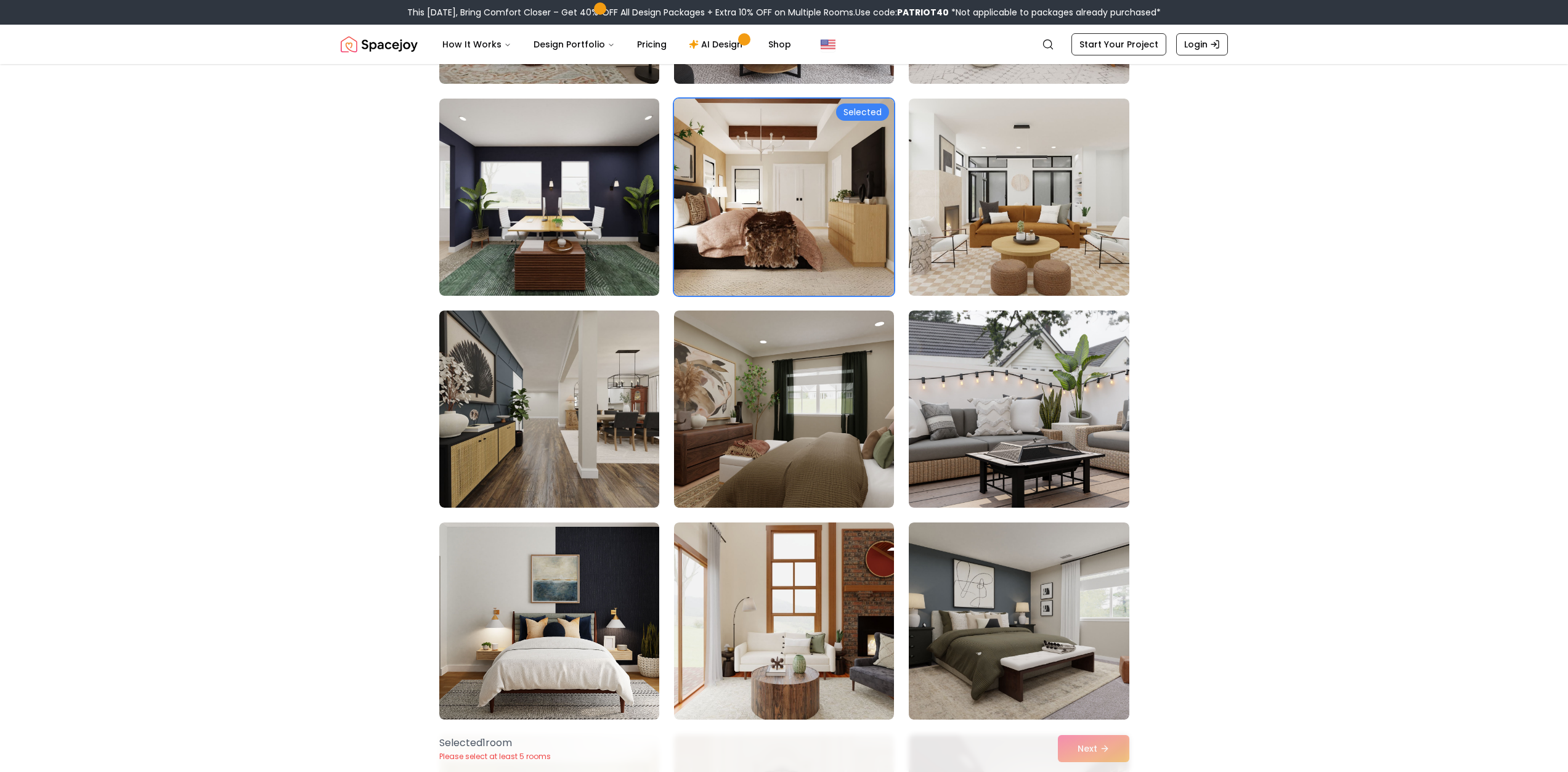
click at [832, 202] on img at bounding box center [784, 196] width 231 height 207
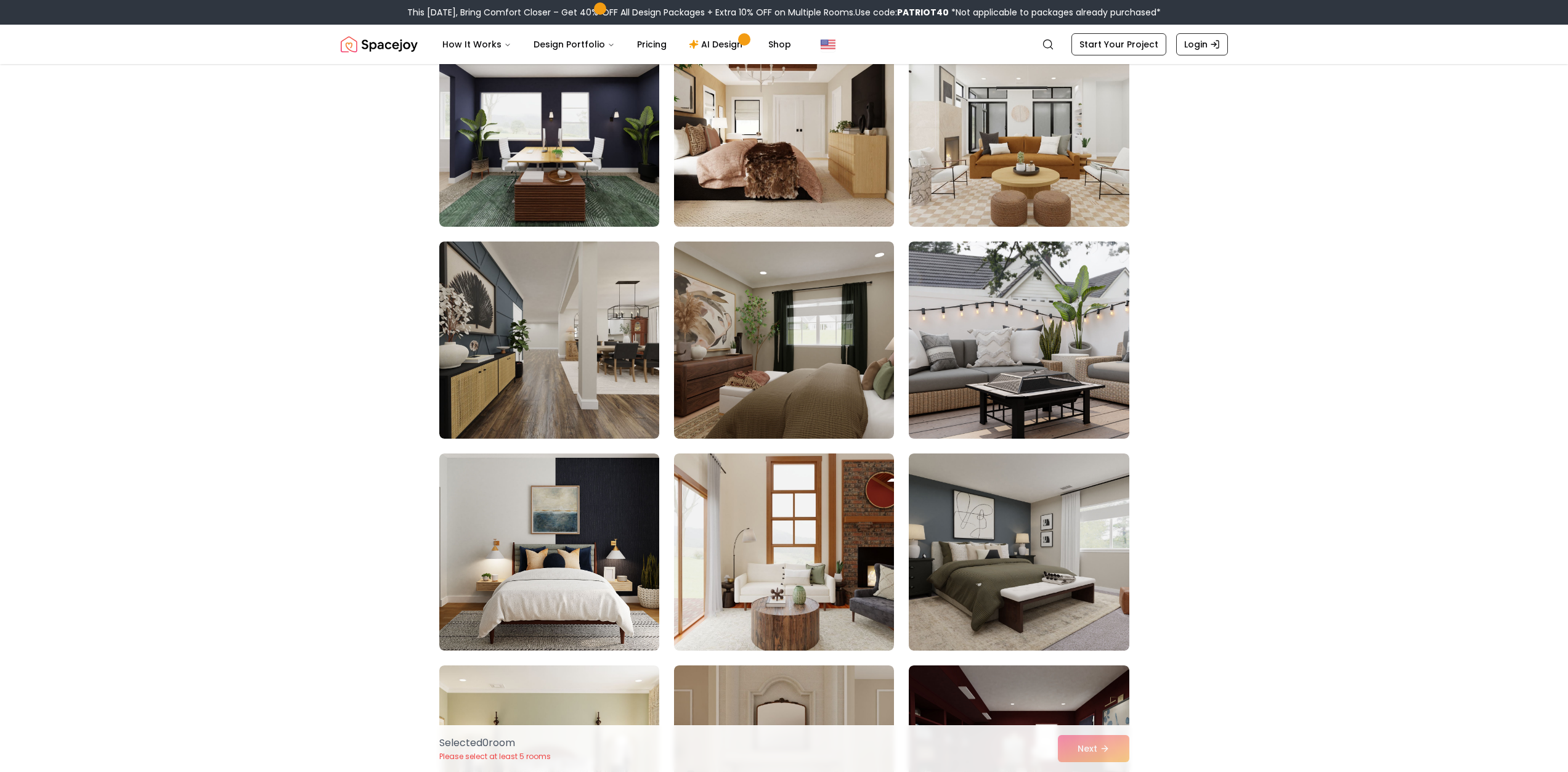
scroll to position [986, 0]
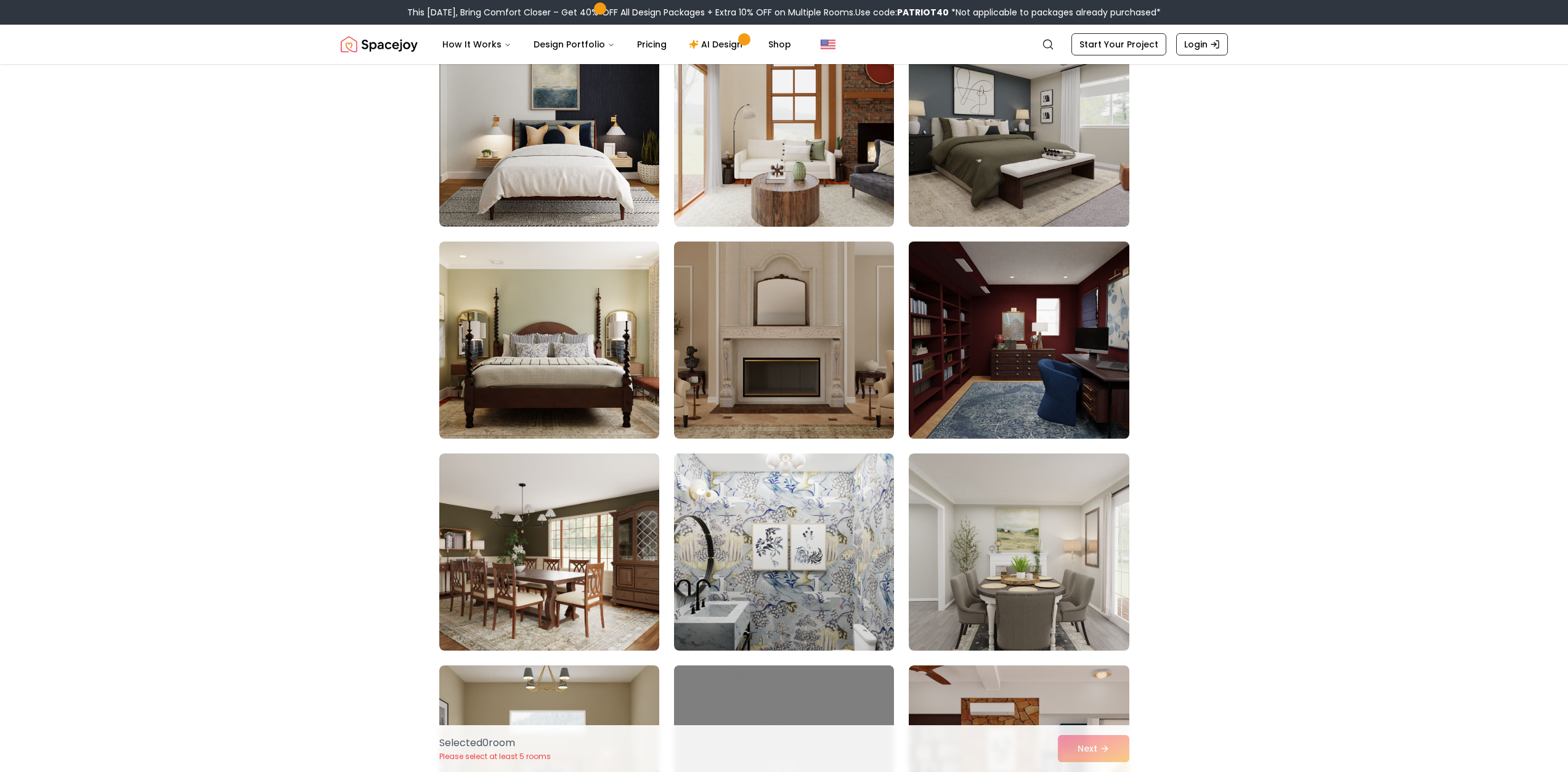
click at [1038, 319] on img at bounding box center [1019, 340] width 231 height 207
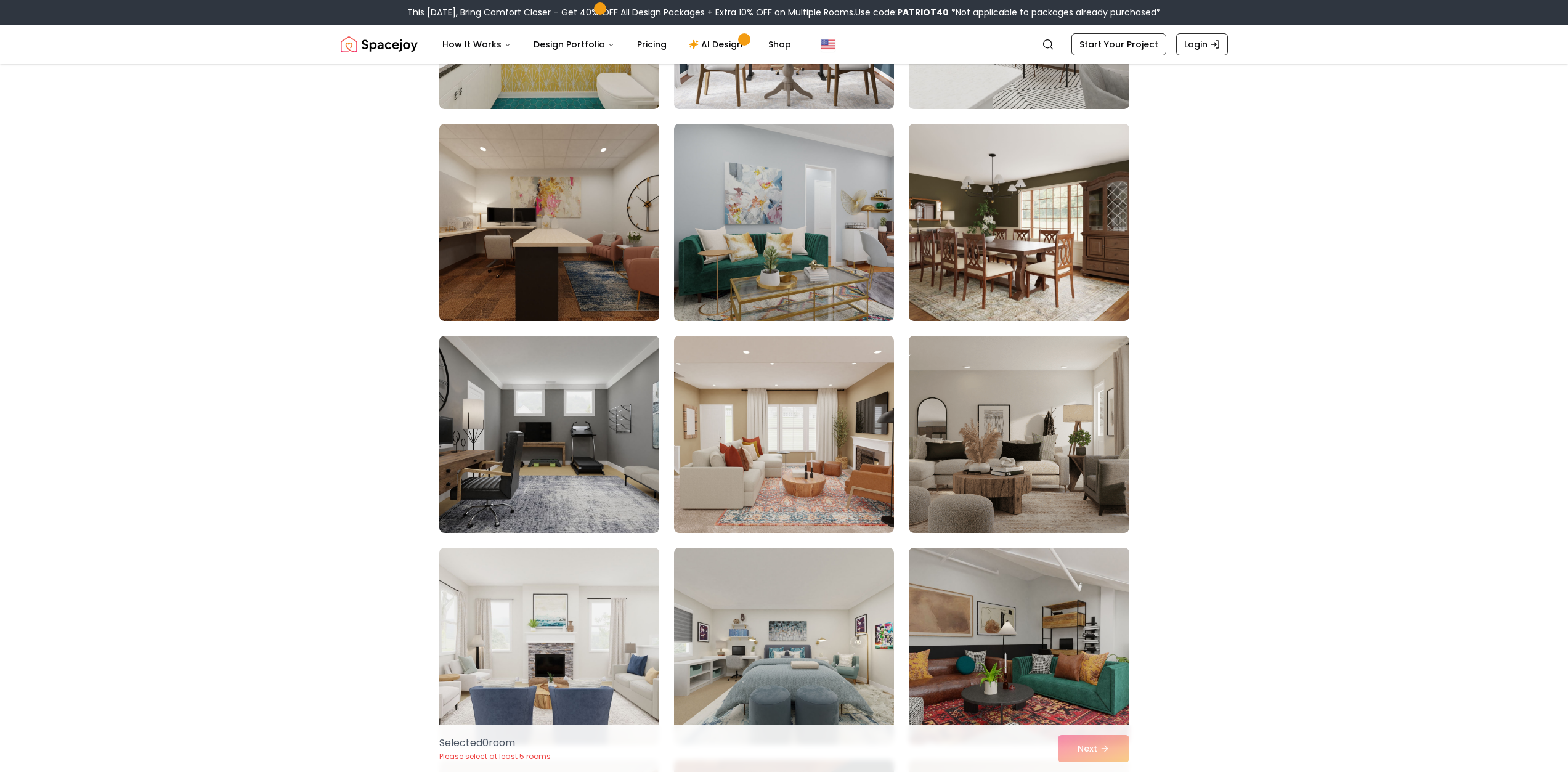
scroll to position [4057, 0]
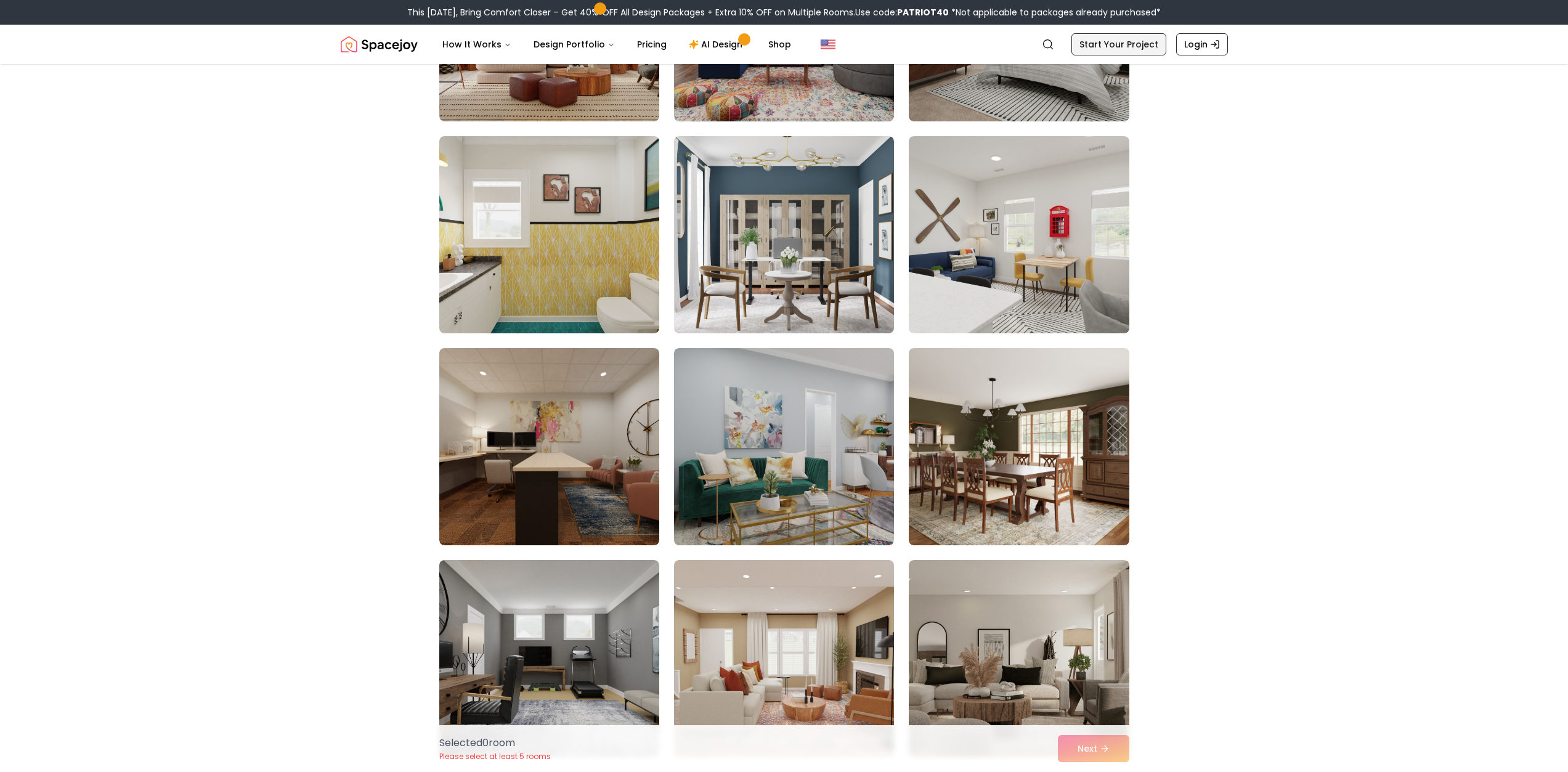
click at [1112, 38] on link "Start Your Project" at bounding box center [1119, 44] width 95 height 22
